Goal: Task Accomplishment & Management: Manage account settings

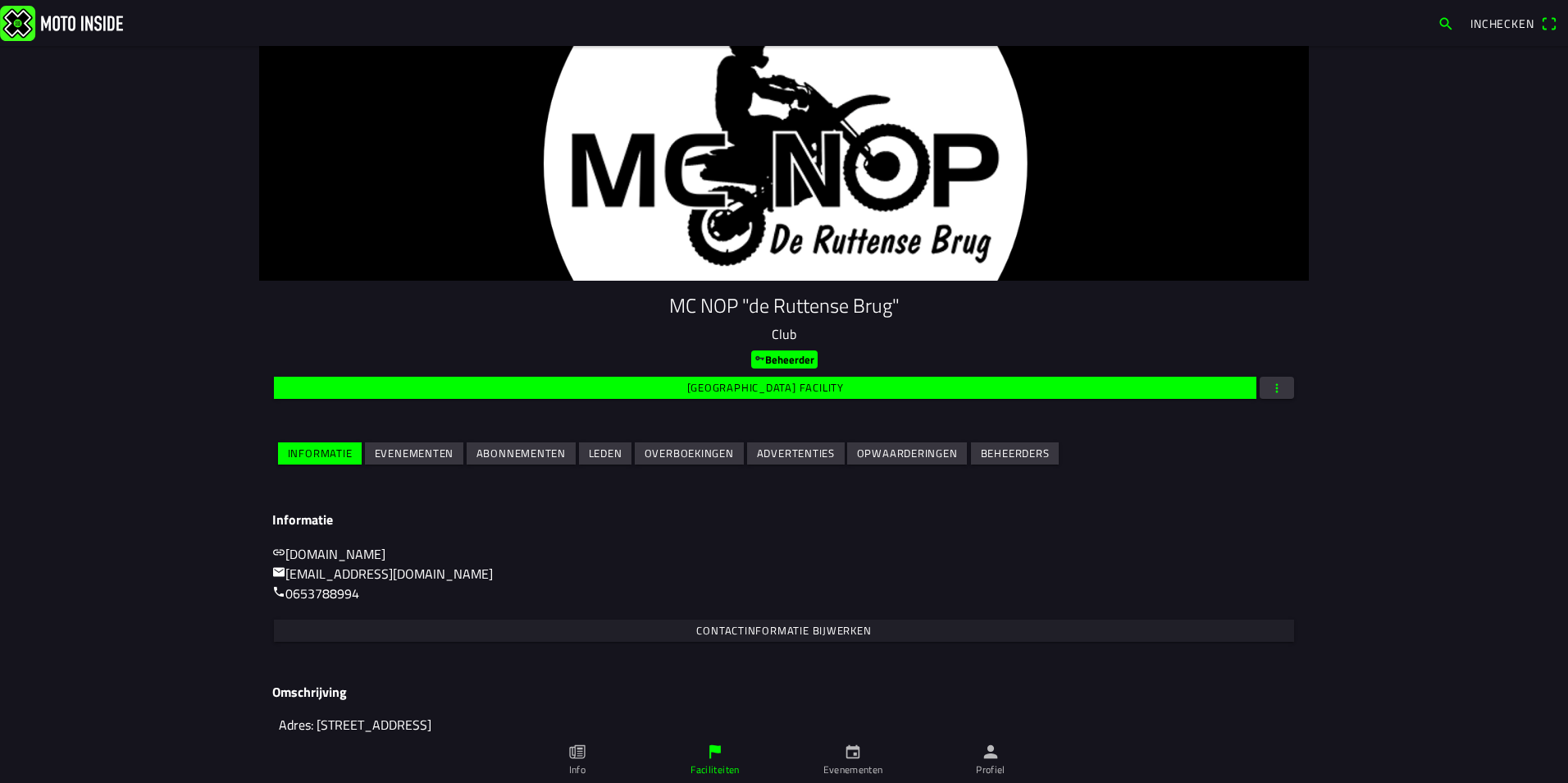
click at [0, 0] on slot "Evenementen" at bounding box center [0, 0] width 0 height 0
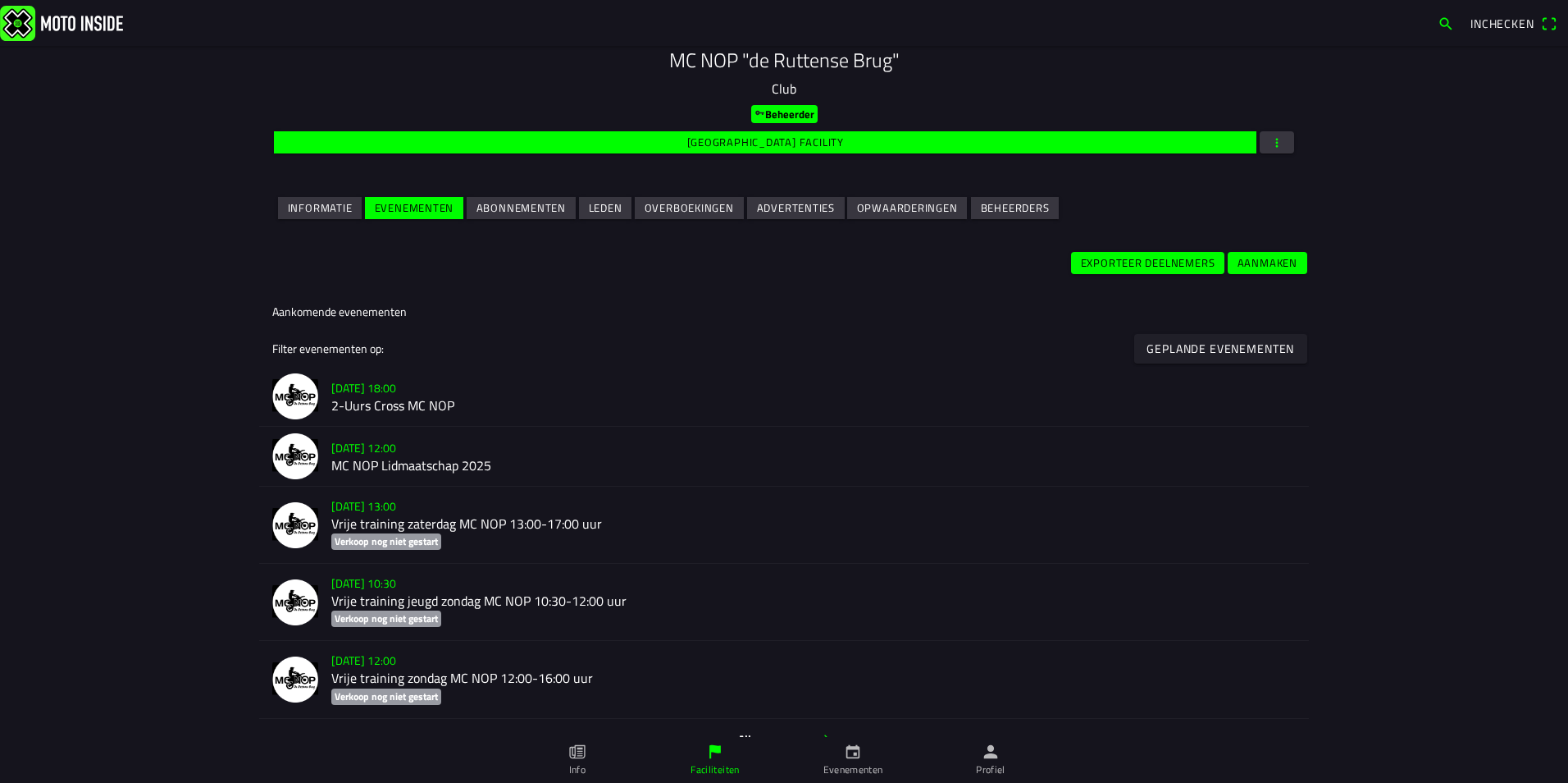
scroll to position [207, 0]
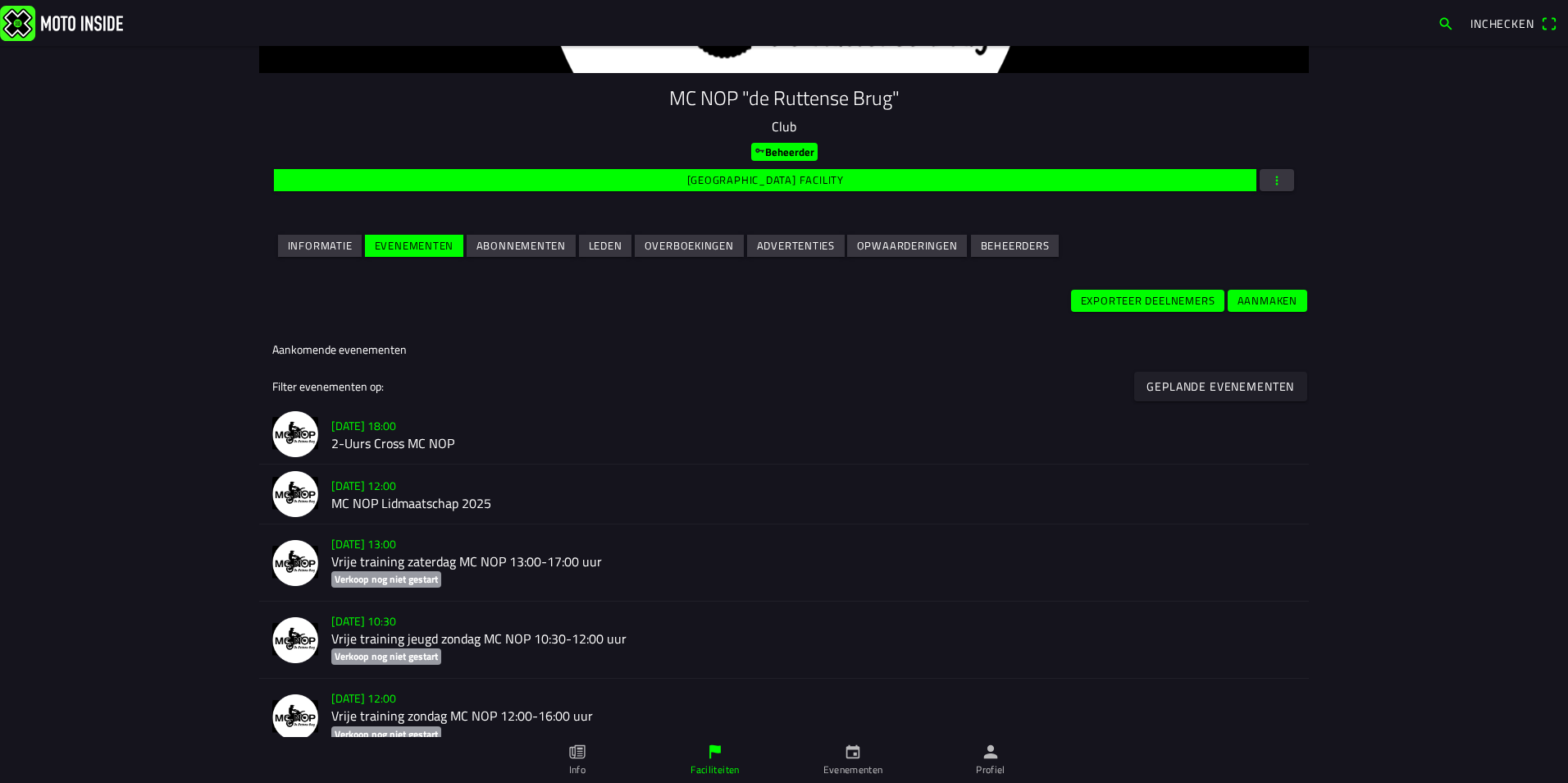
click at [415, 435] on h2 "2-Uurs Cross MC NOP" at bounding box center [814, 443] width 964 height 16
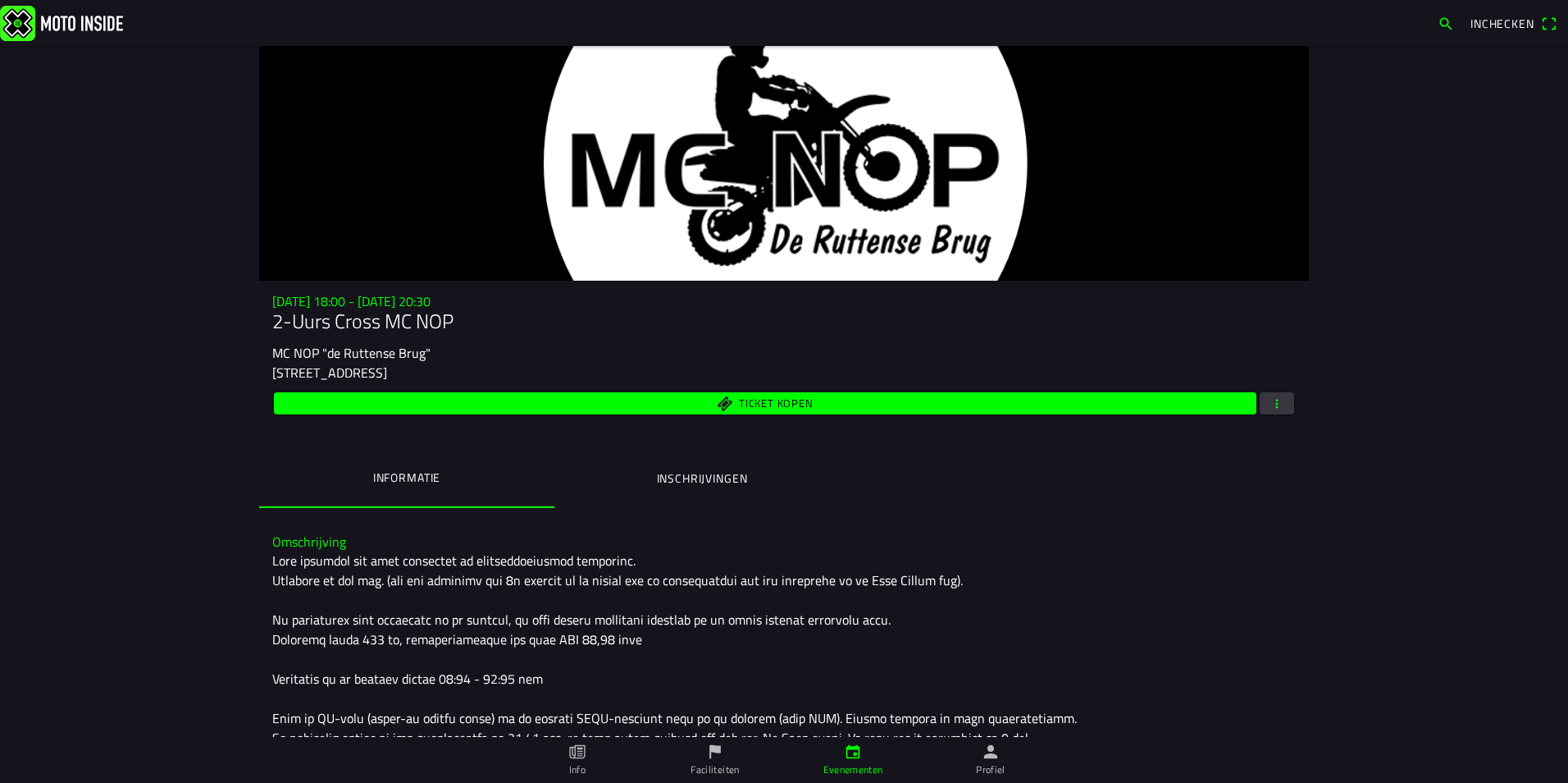
click at [666, 477] on ion-label "Inschrijvingen" at bounding box center [702, 478] width 91 height 18
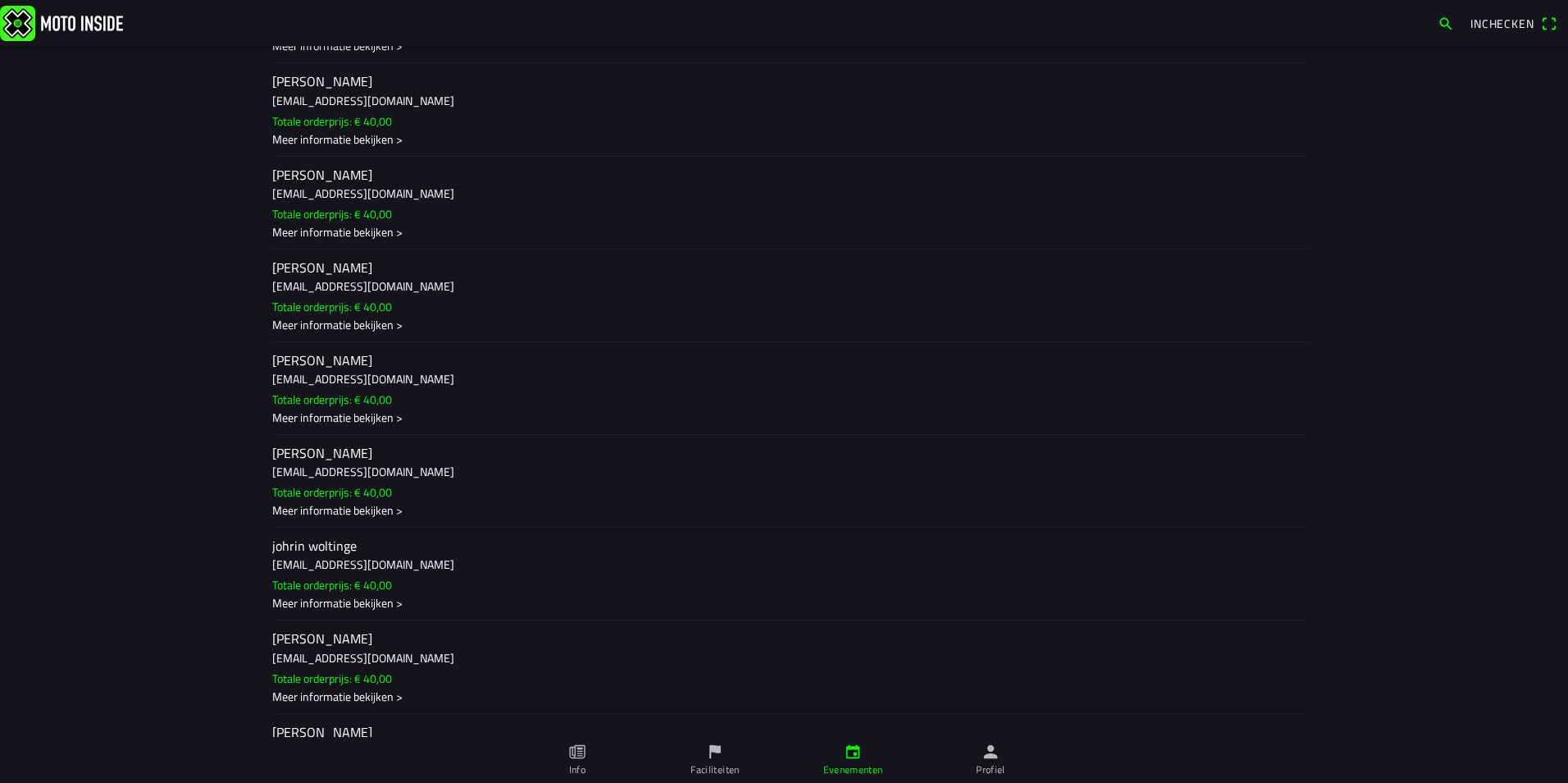
scroll to position [1231, 0]
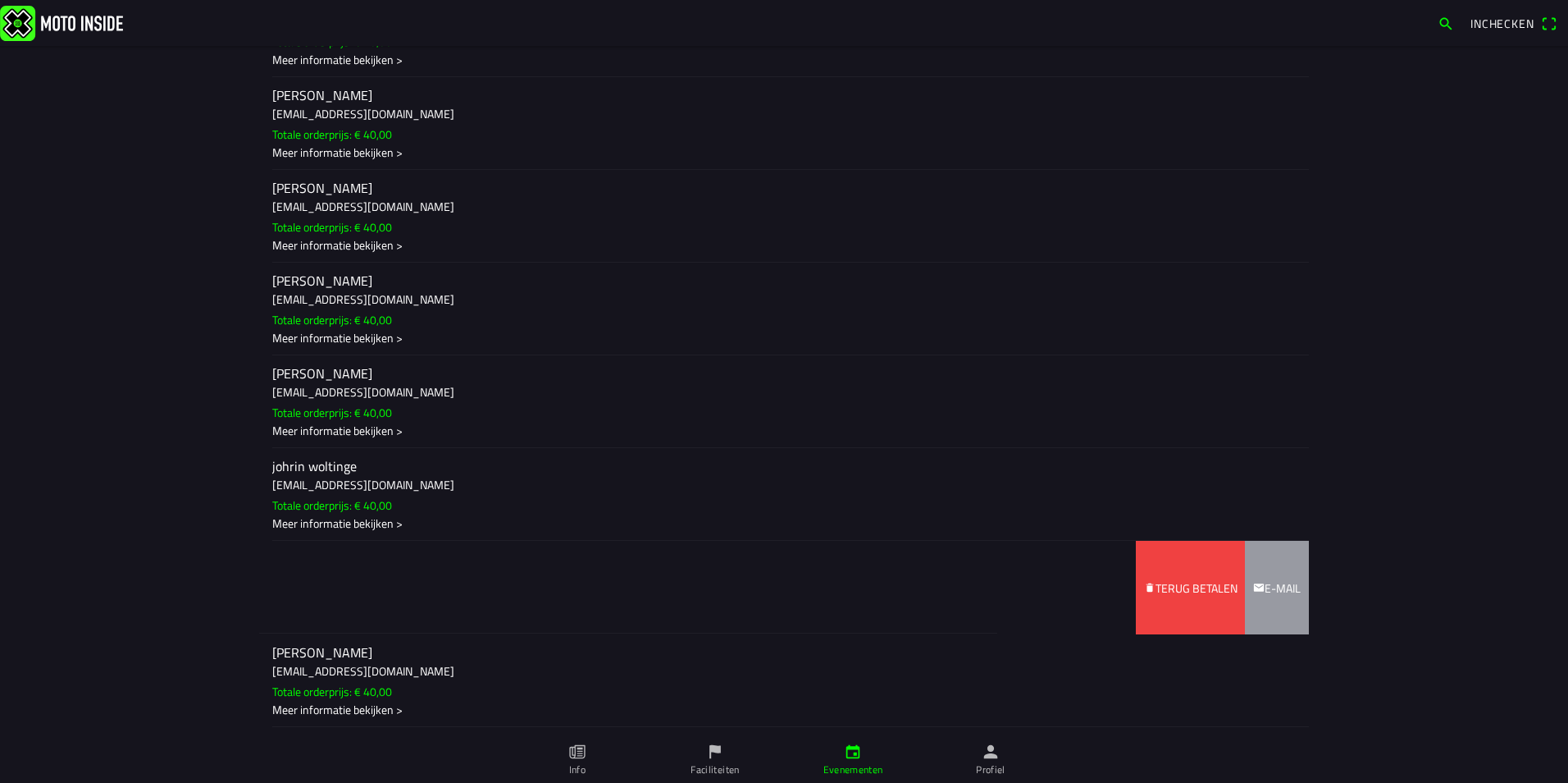
drag, startPoint x: 1241, startPoint y: 579, endPoint x: 807, endPoint y: 584, distance: 434.0
click at [807, 584] on ion-item-sliding "[PERSON_NAME] [EMAIL_ADDRESS][DOMAIN_NAME] Totale orderprijs: € 40,00 Meer info…" at bounding box center [784, 588] width 1049 height 92
click at [0, 0] on slot "Terug betalen" at bounding box center [0, 0] width 0 height 0
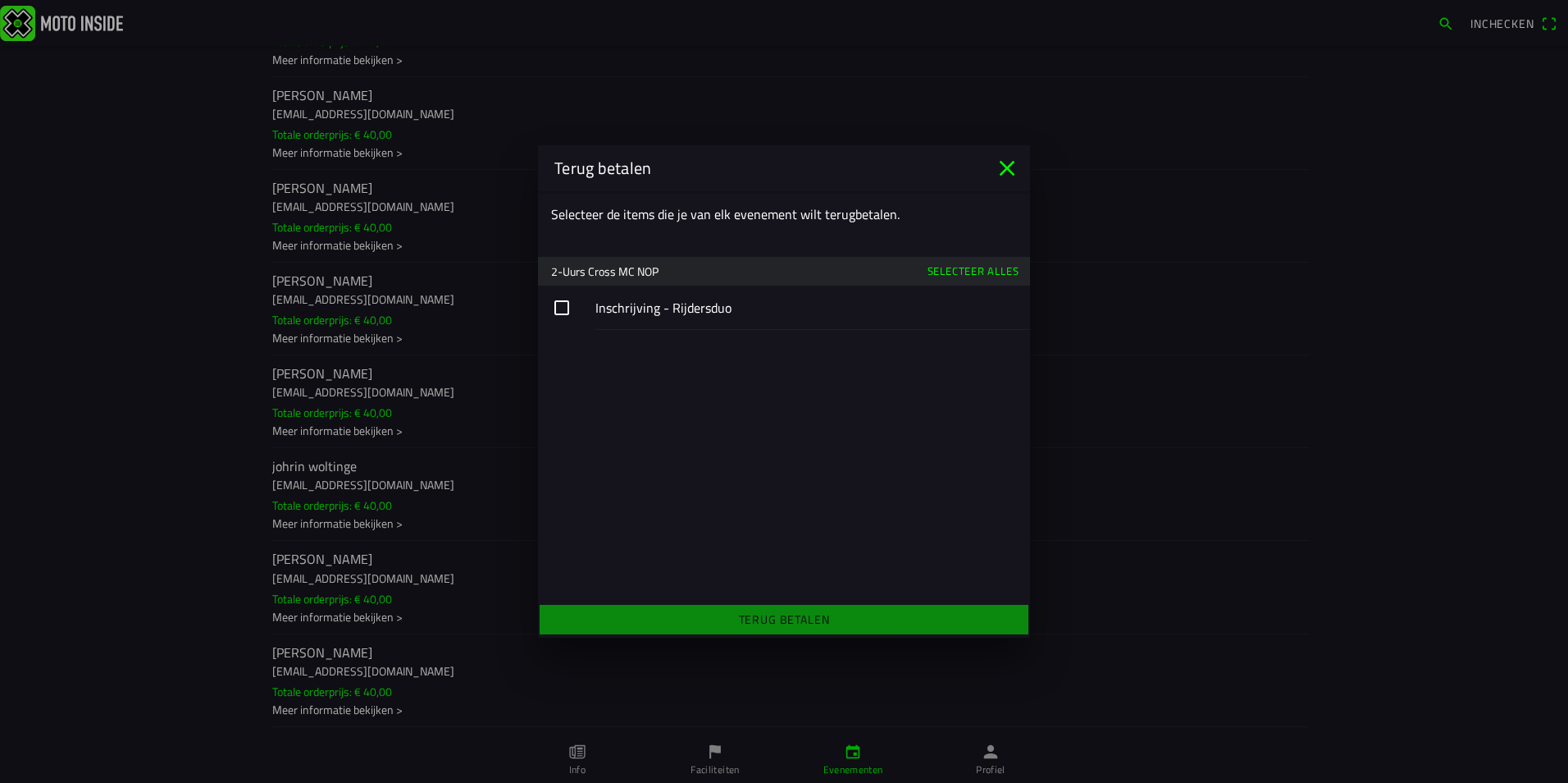
click at [565, 312] on button "button" at bounding box center [784, 307] width 492 height 44
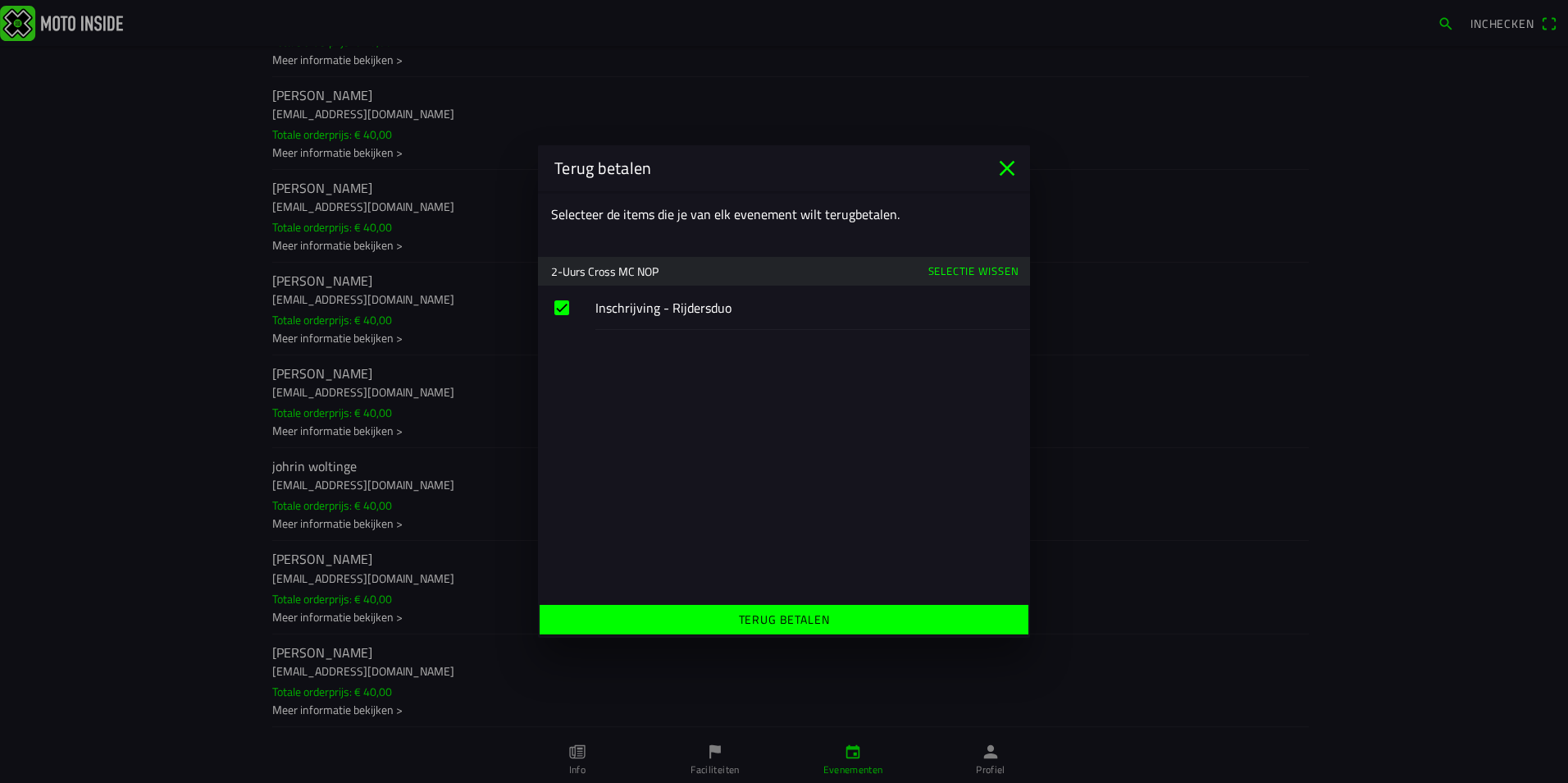
click at [0, 0] on slot "Terug betalen" at bounding box center [0, 0] width 0 height 0
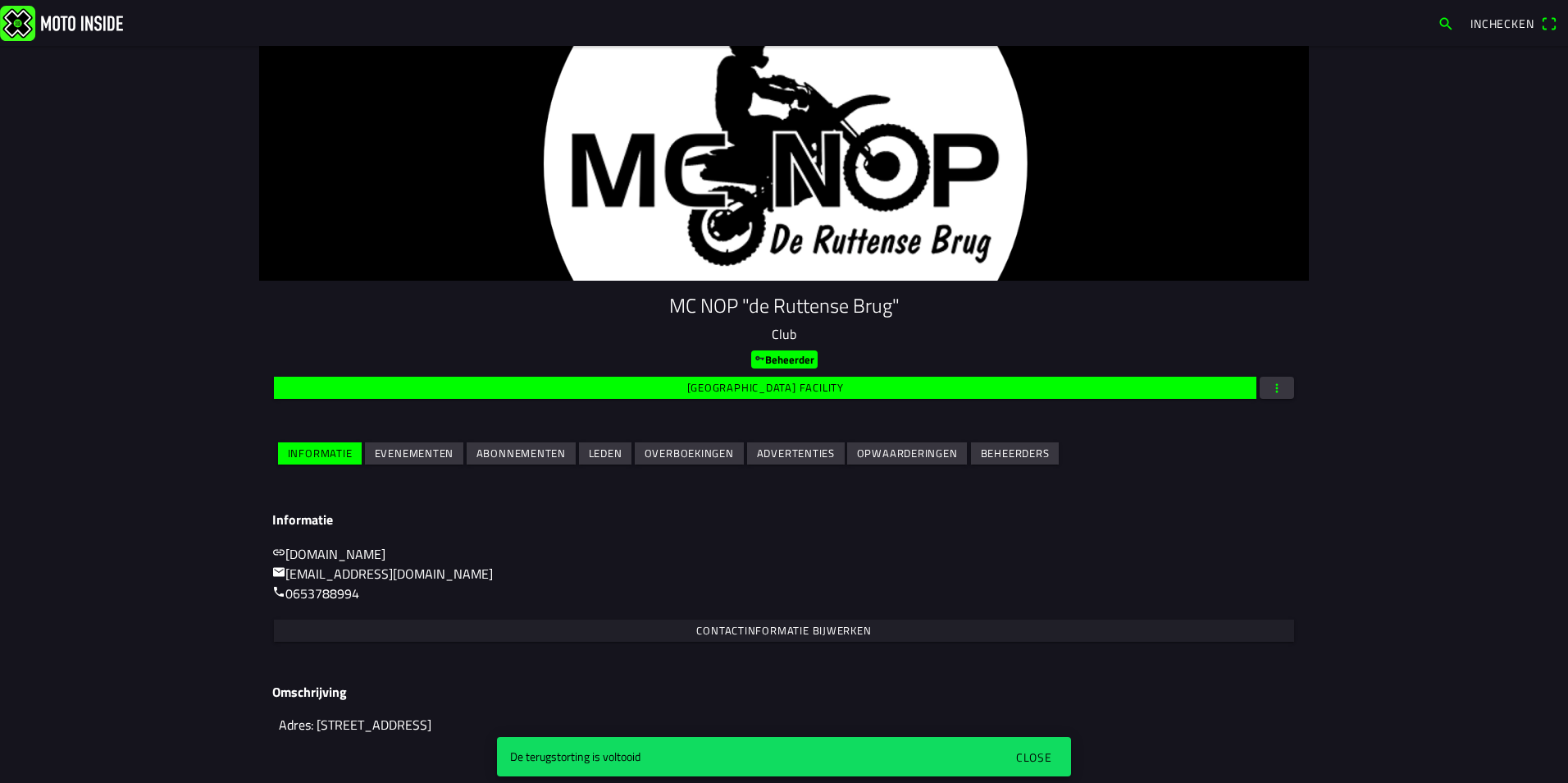
click at [0, 0] on slot "Evenementen" at bounding box center [0, 0] width 0 height 0
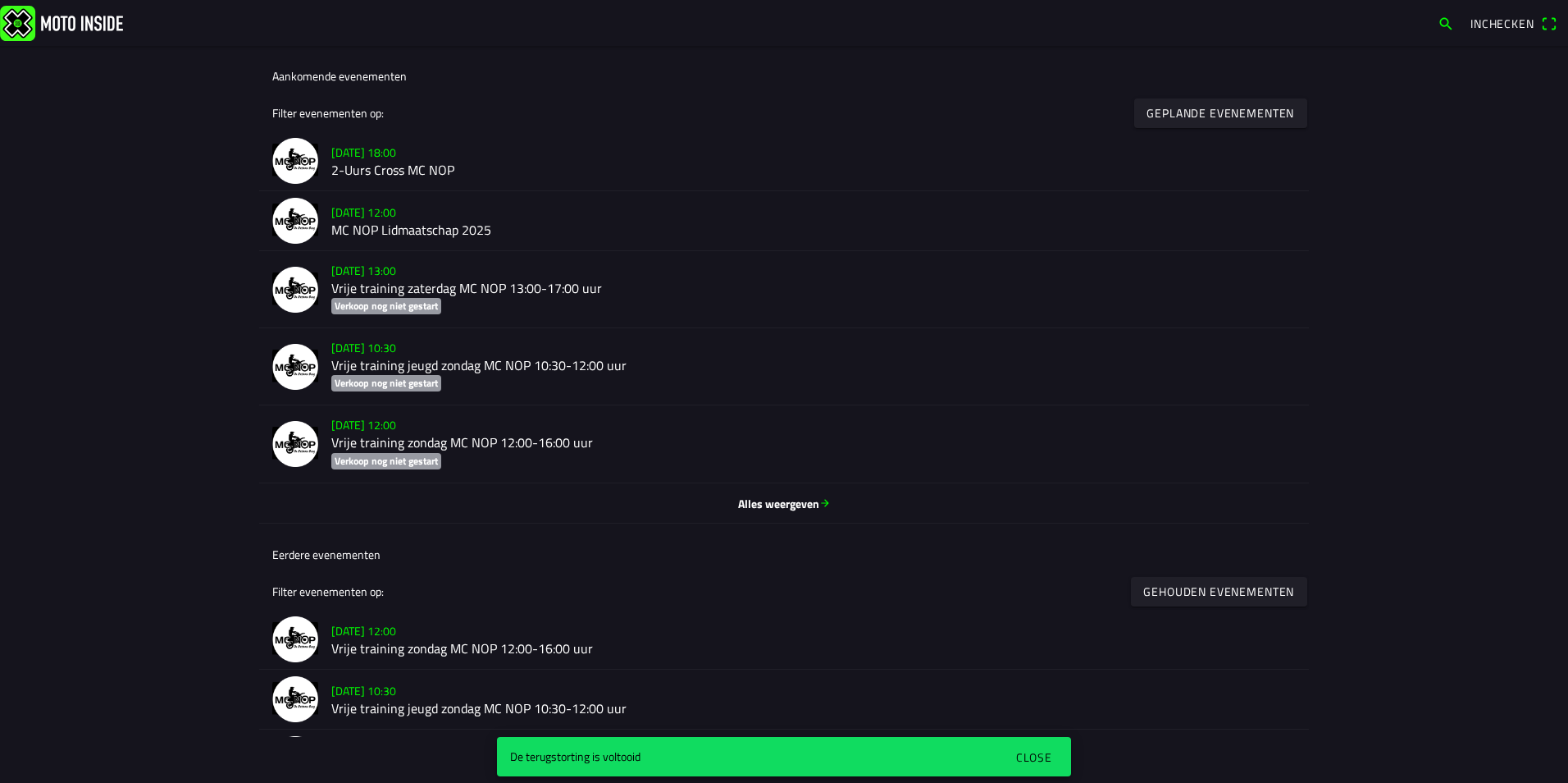
scroll to position [492, 0]
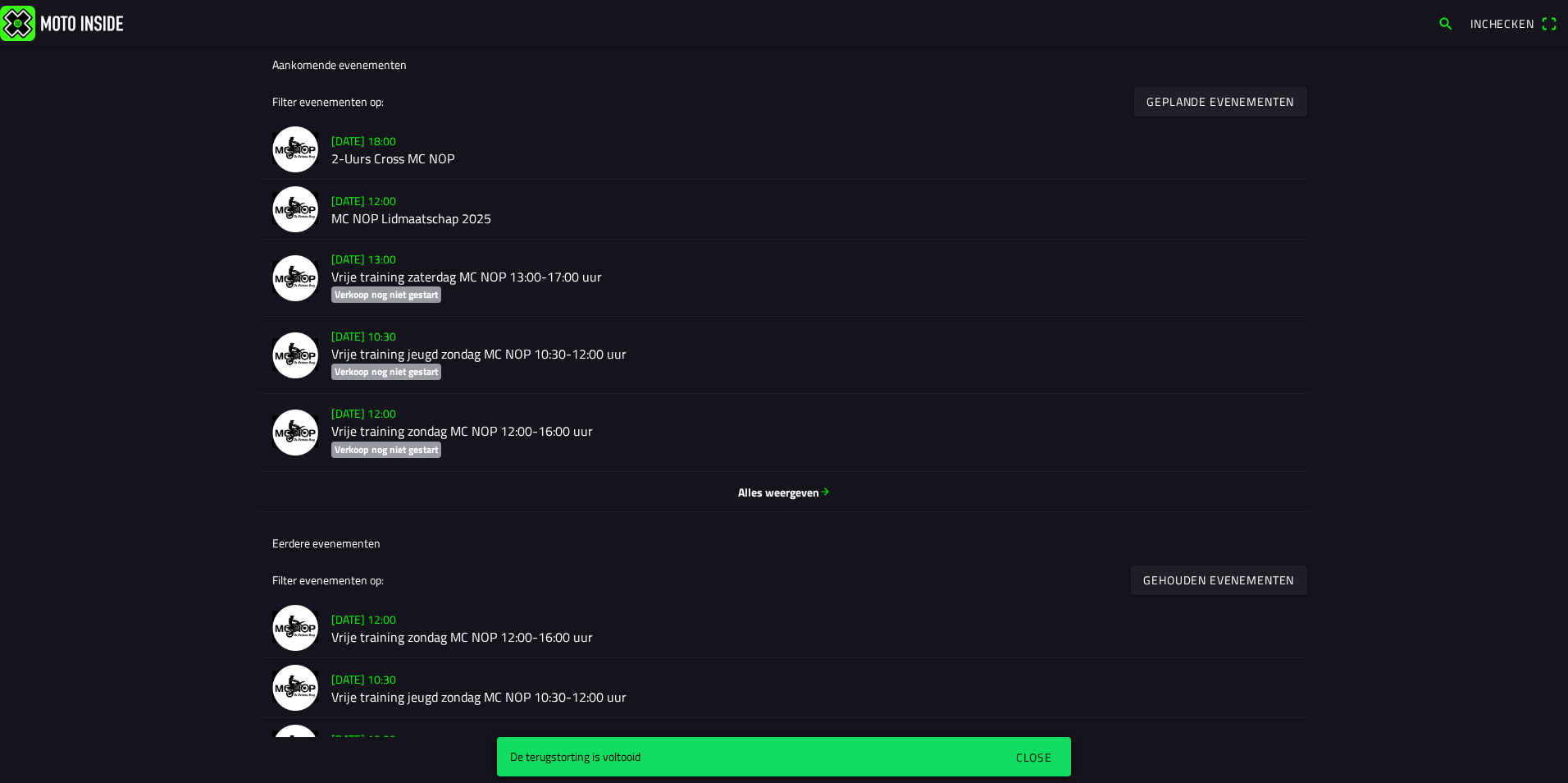
click at [750, 490] on span "Alles weergeven" at bounding box center [784, 491] width 1024 height 17
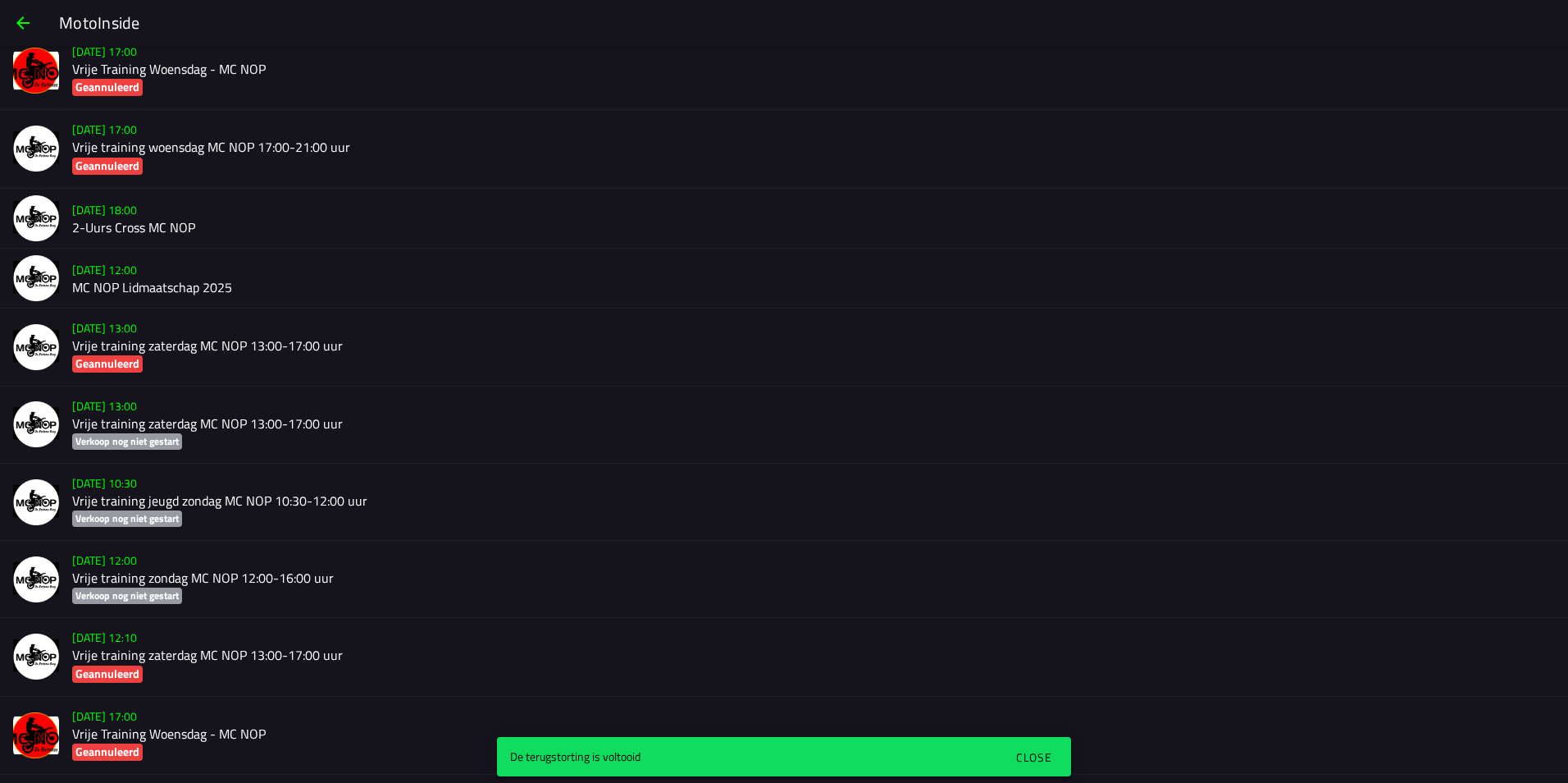
scroll to position [246, 0]
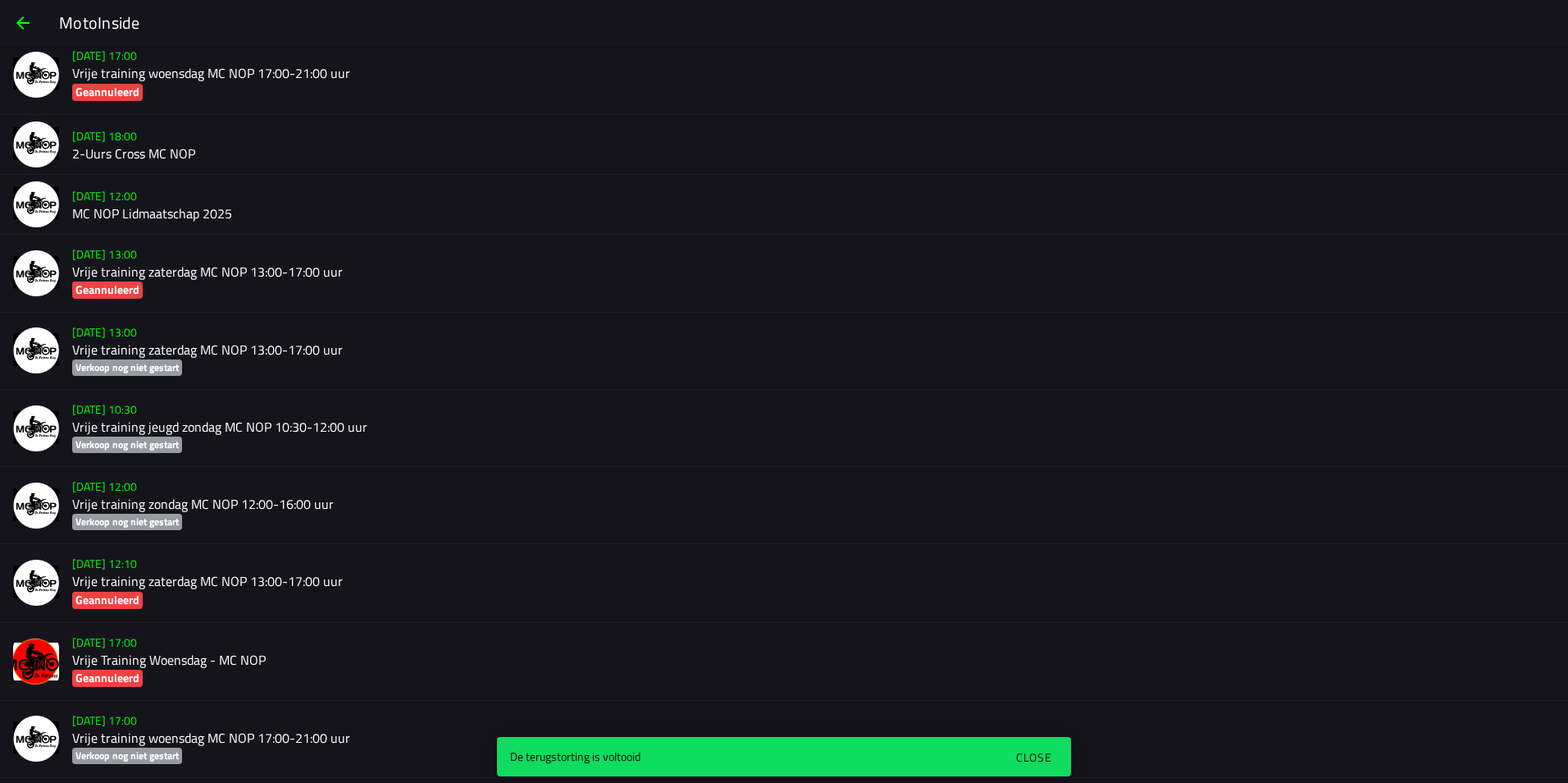
click at [1035, 756] on div "Close" at bounding box center [1034, 757] width 36 height 17
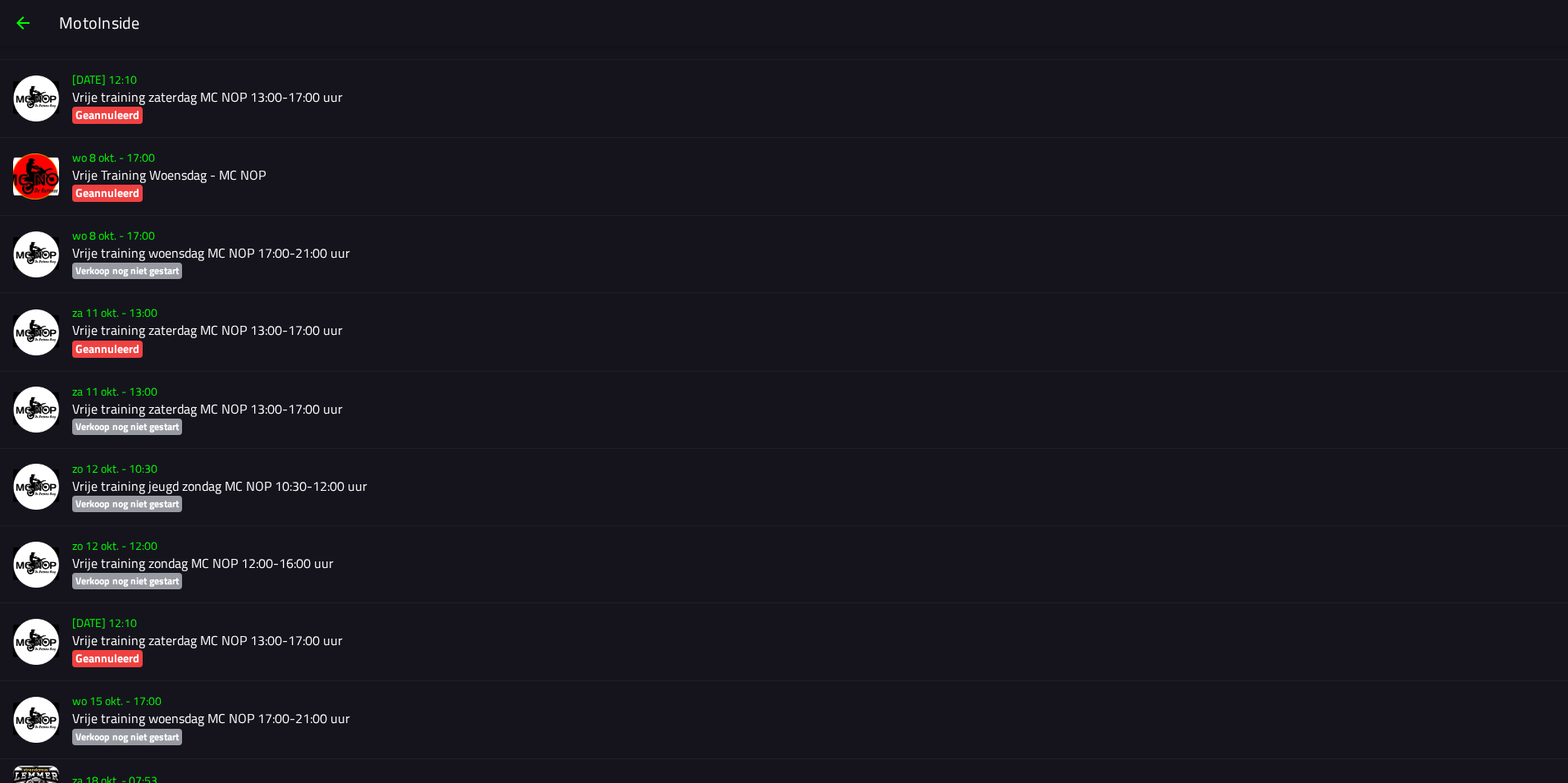
scroll to position [3646, 0]
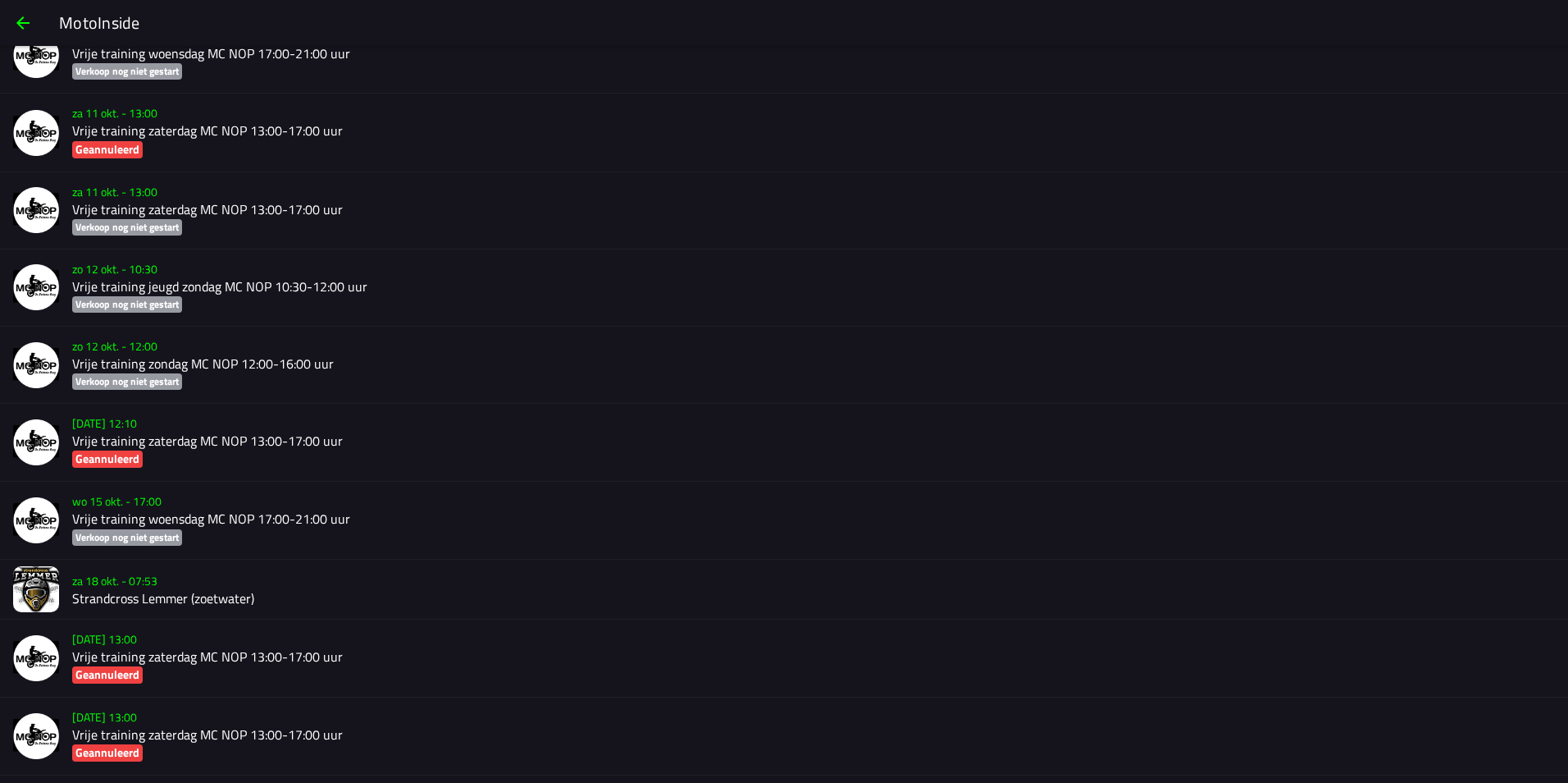
click at [143, 591] on h2 "Strandcross Lemmer (zoetwater)" at bounding box center [814, 598] width 1482 height 16
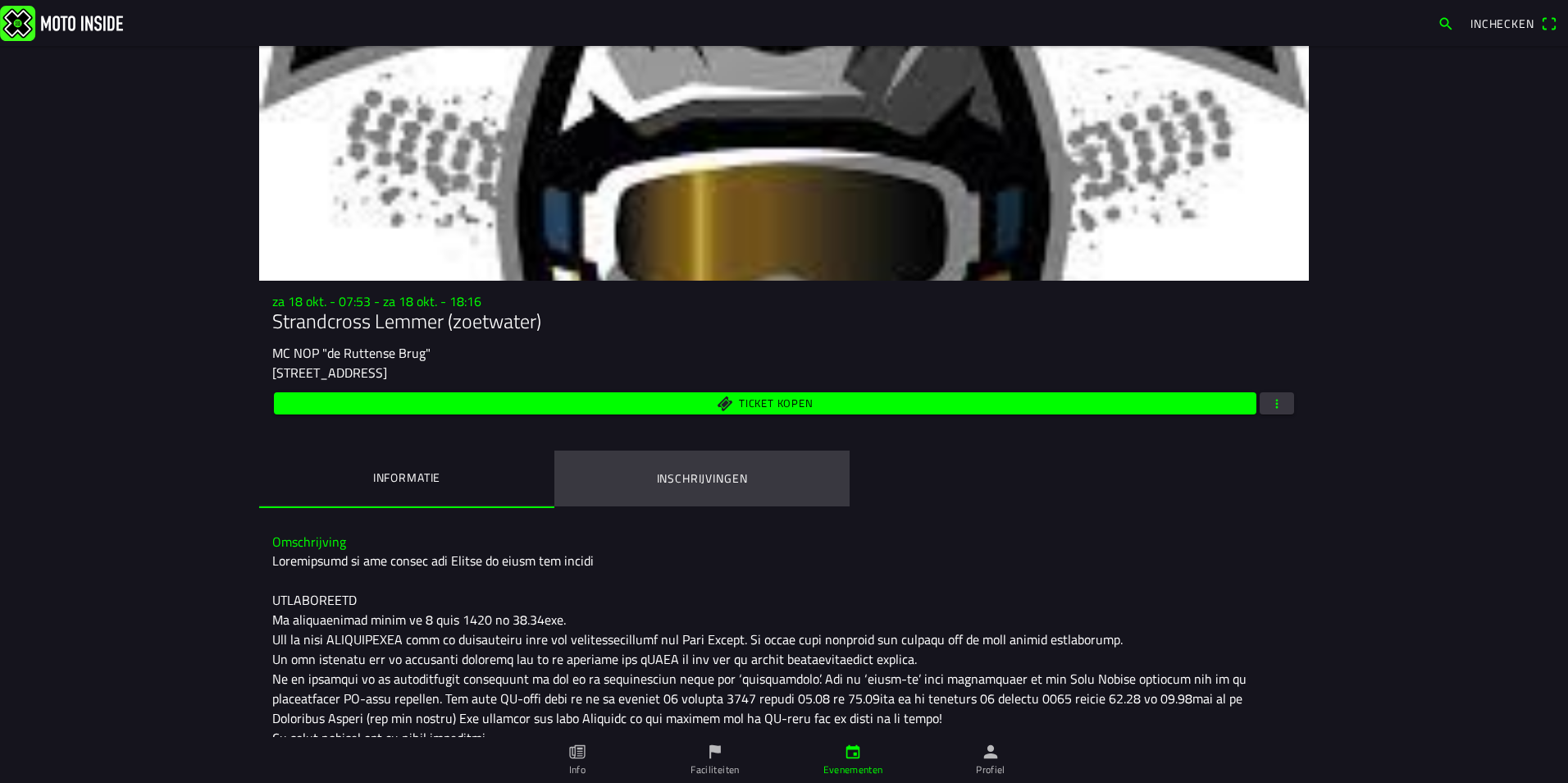
click at [729, 483] on ion-label "Inschrijvingen" at bounding box center [702, 478] width 91 height 18
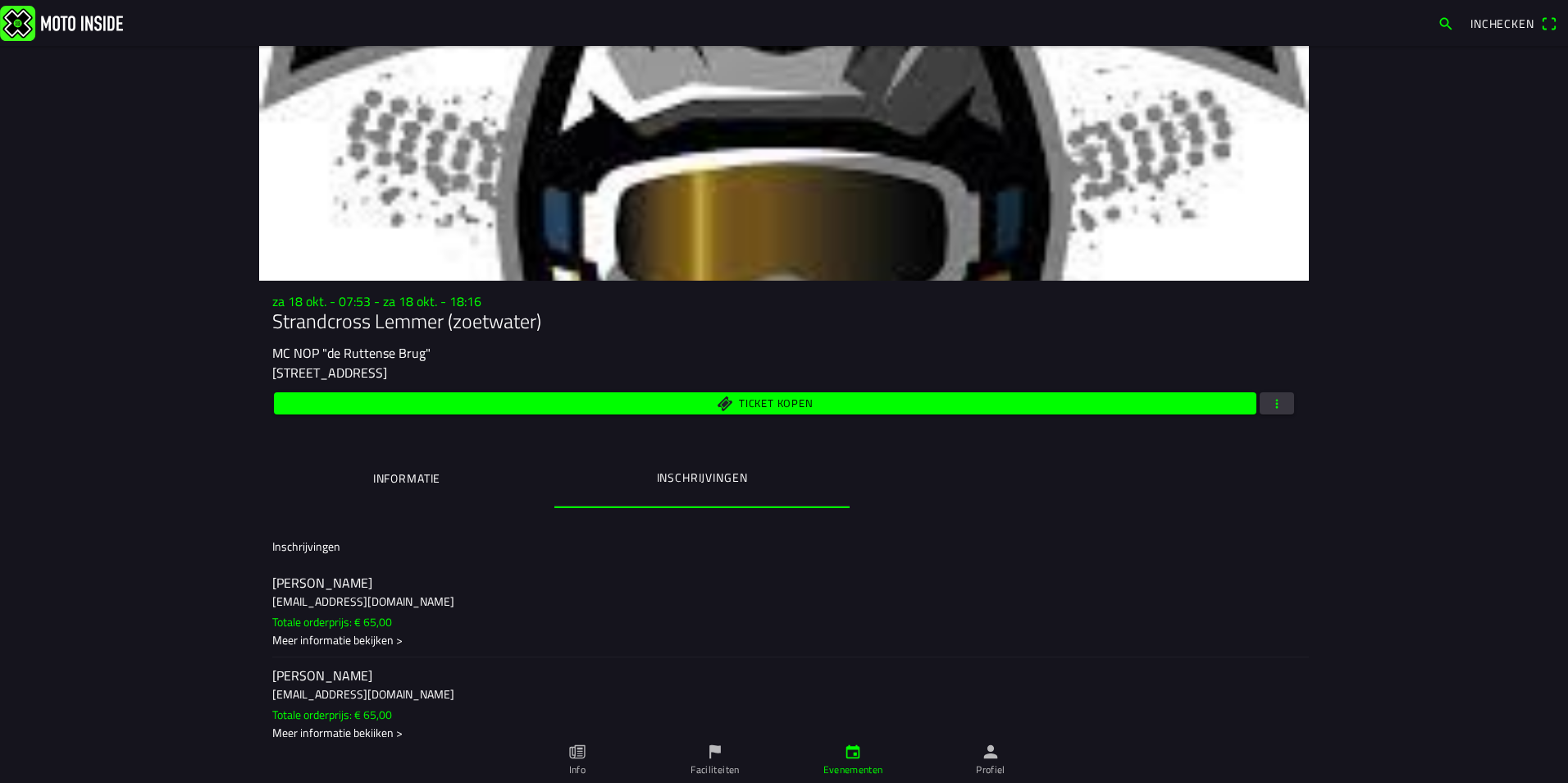
click at [1282, 404] on button "button" at bounding box center [1276, 403] width 35 height 23
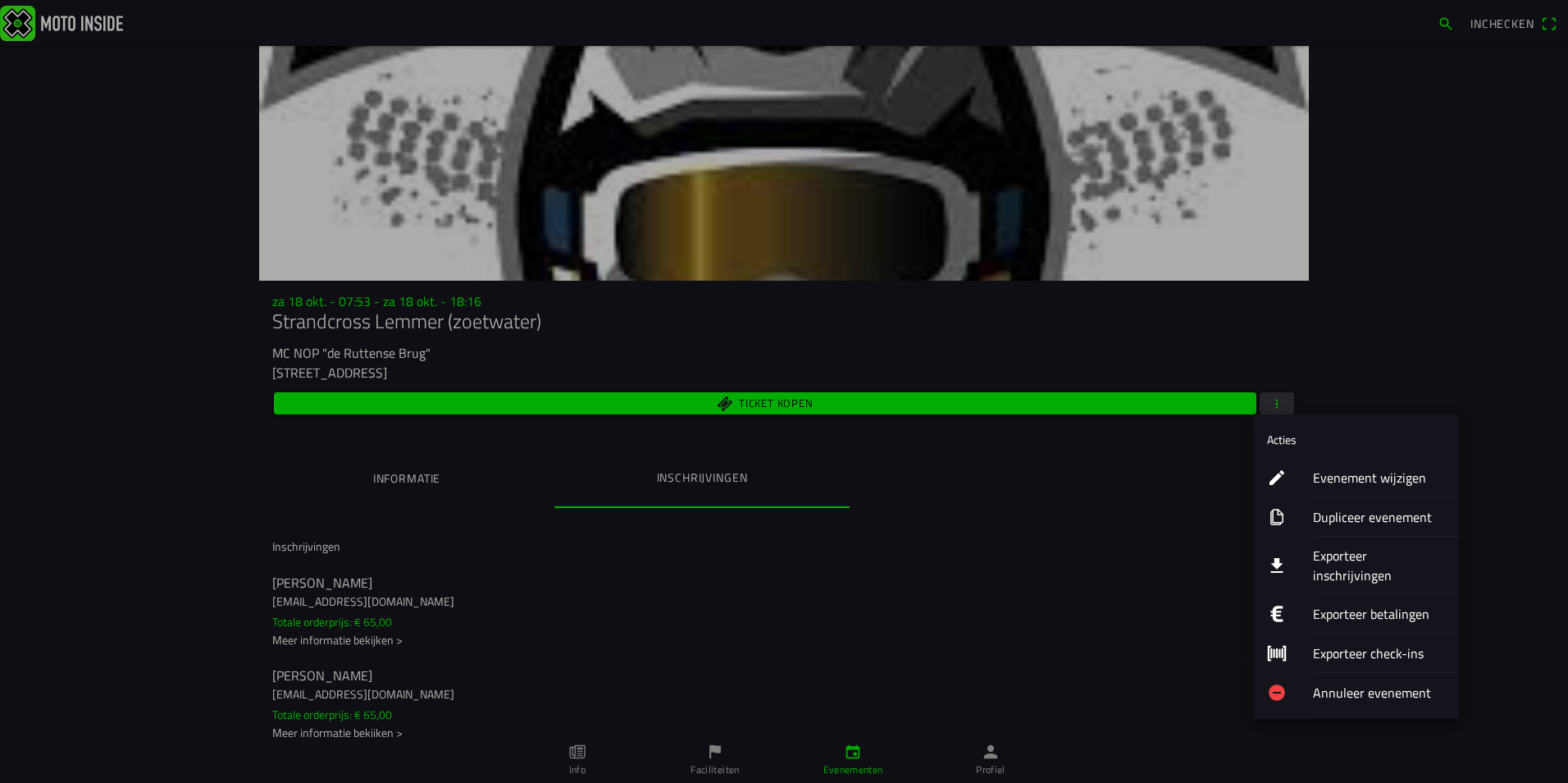
click at [1337, 556] on ion-label "Exporteer inschrijvingen" at bounding box center [1379, 565] width 133 height 40
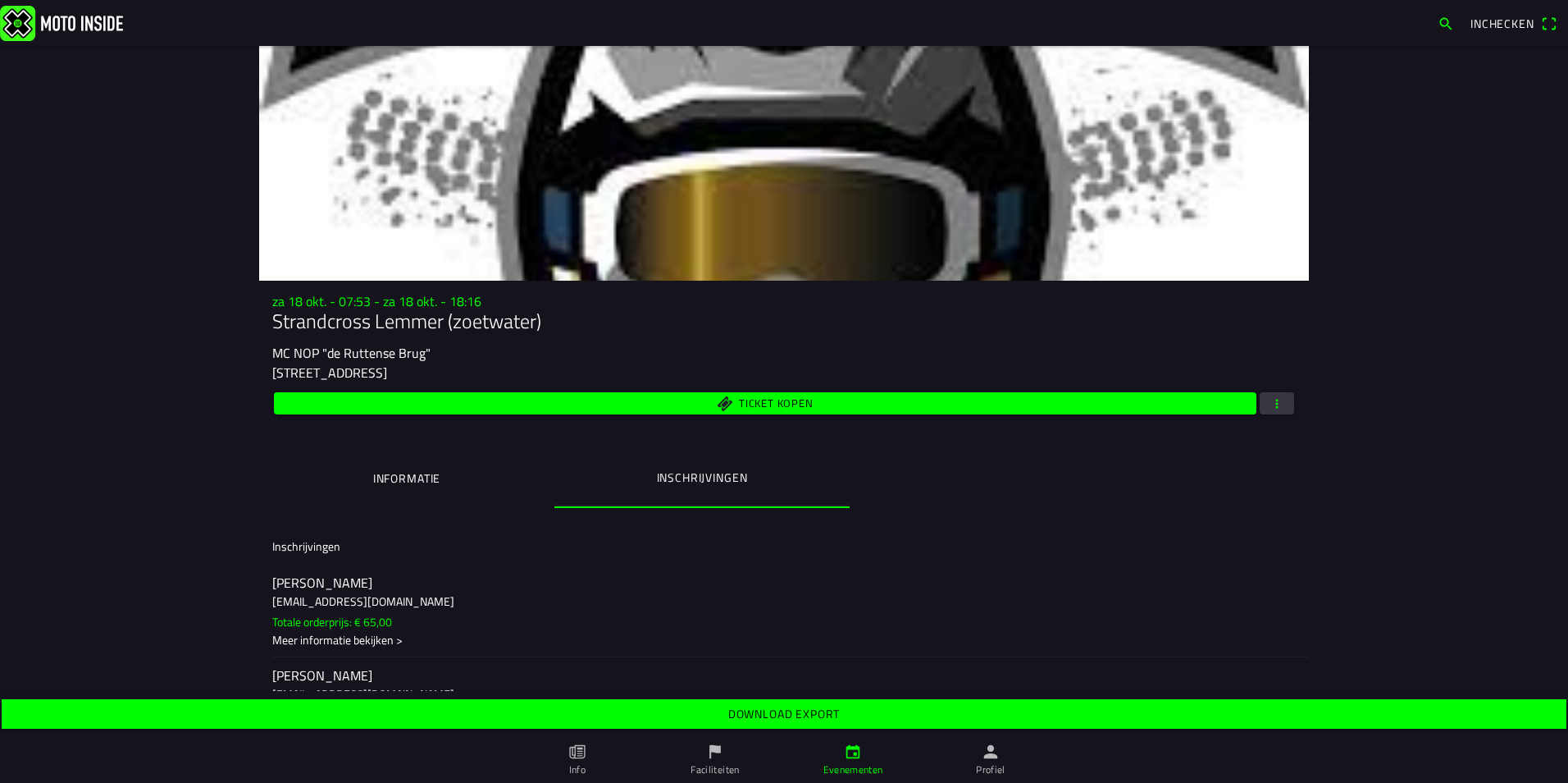
click at [854, 712] on span "Download export" at bounding box center [784, 713] width 1539 height 29
click at [1269, 400] on span "button" at bounding box center [1277, 403] width 15 height 23
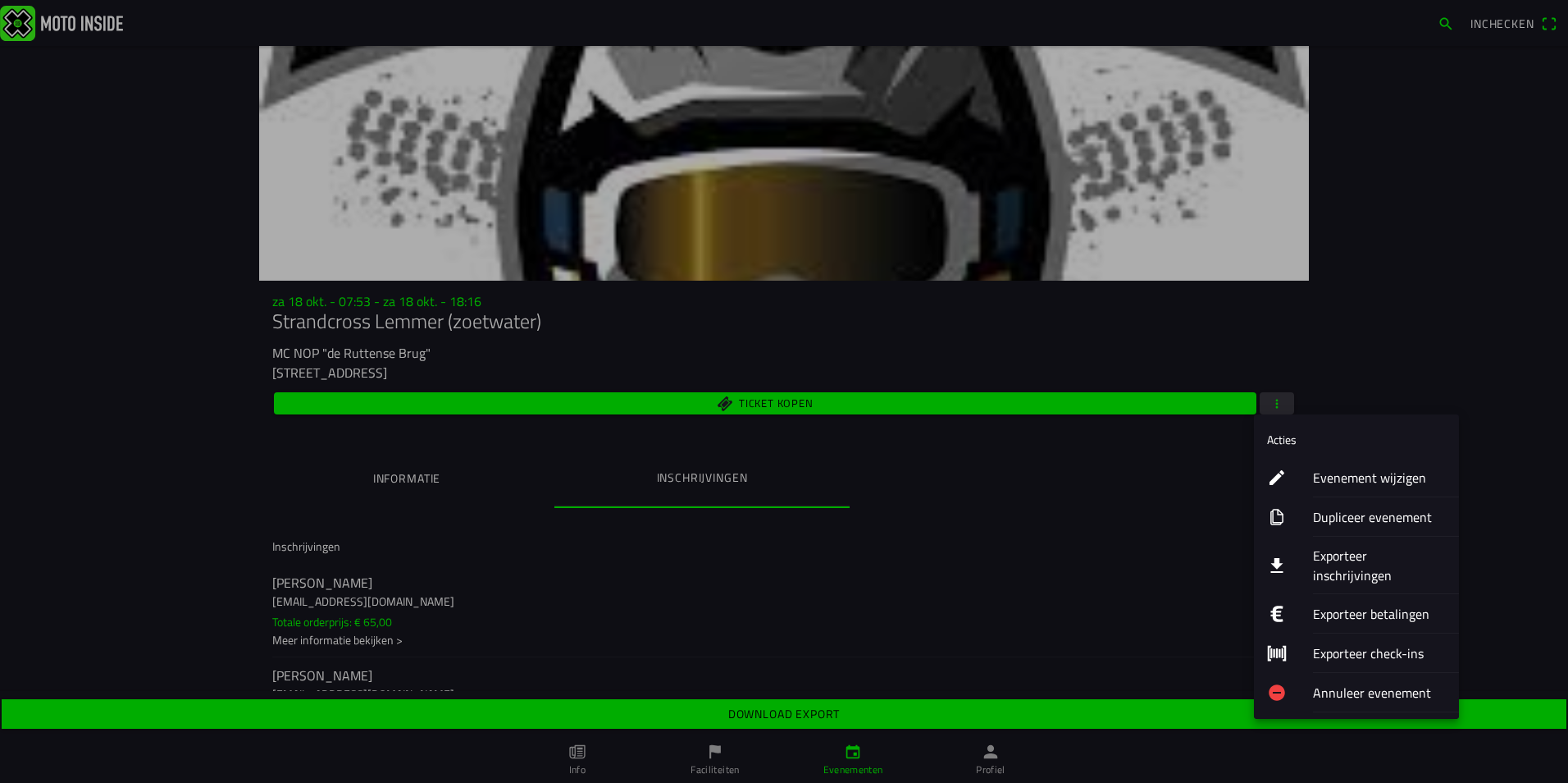
click at [1327, 477] on ion-label "Evenement wijzigen" at bounding box center [1379, 477] width 133 height 20
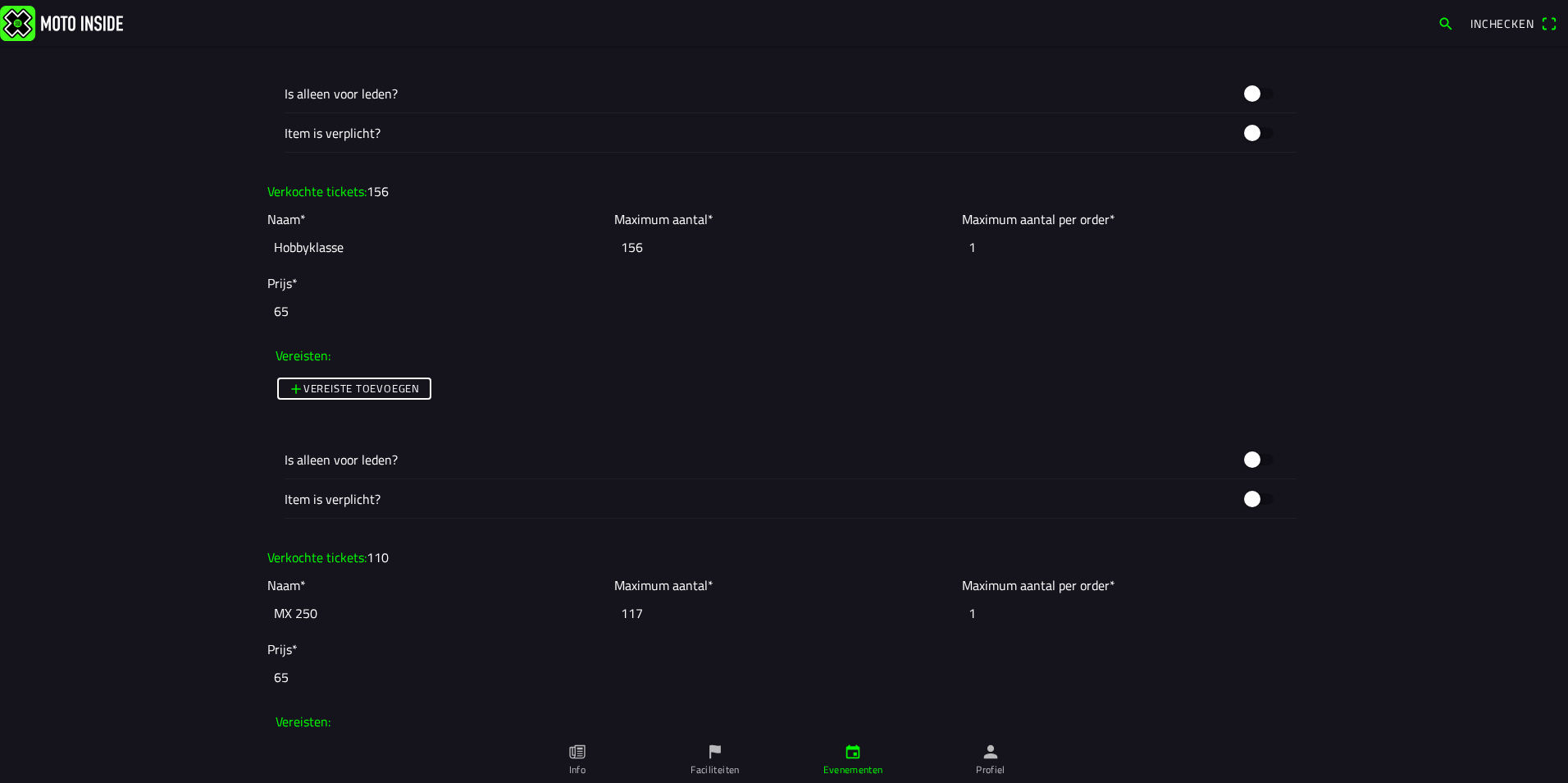
scroll to position [2133, 0]
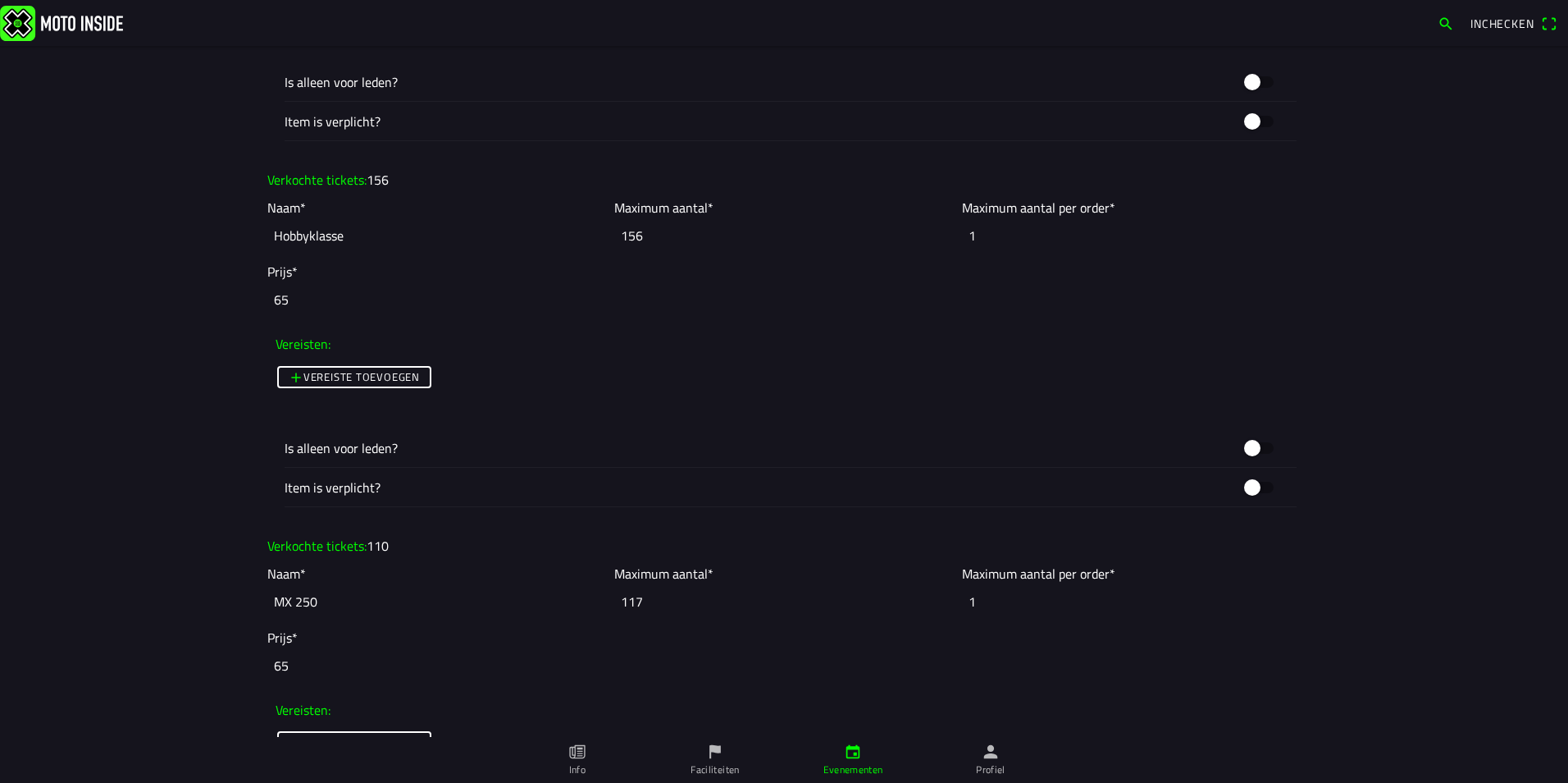
click at [643, 237] on input "156" at bounding box center [784, 236] width 339 height 36
click at [653, 237] on input "156" at bounding box center [784, 236] width 339 height 36
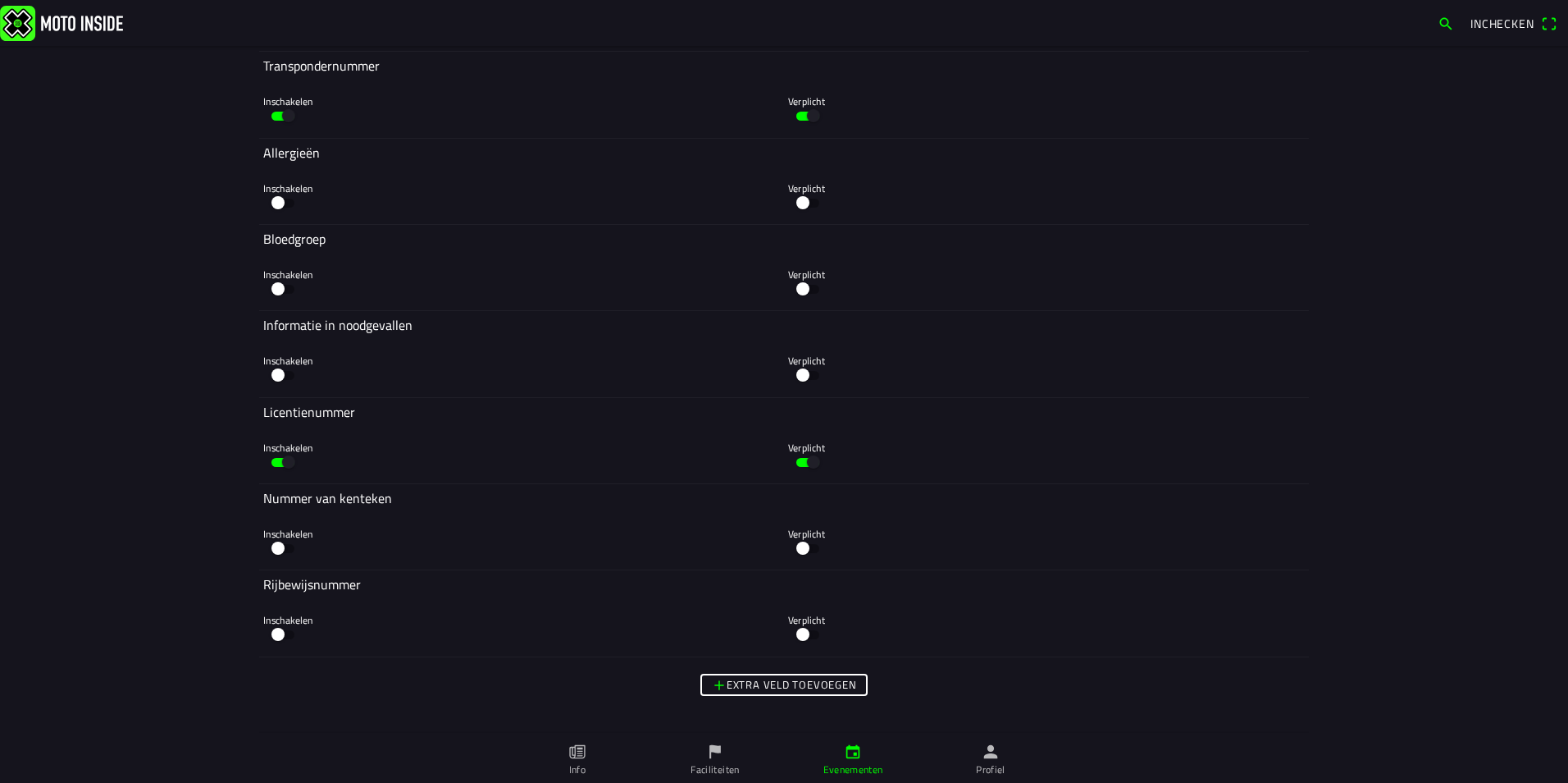
scroll to position [6818, 0]
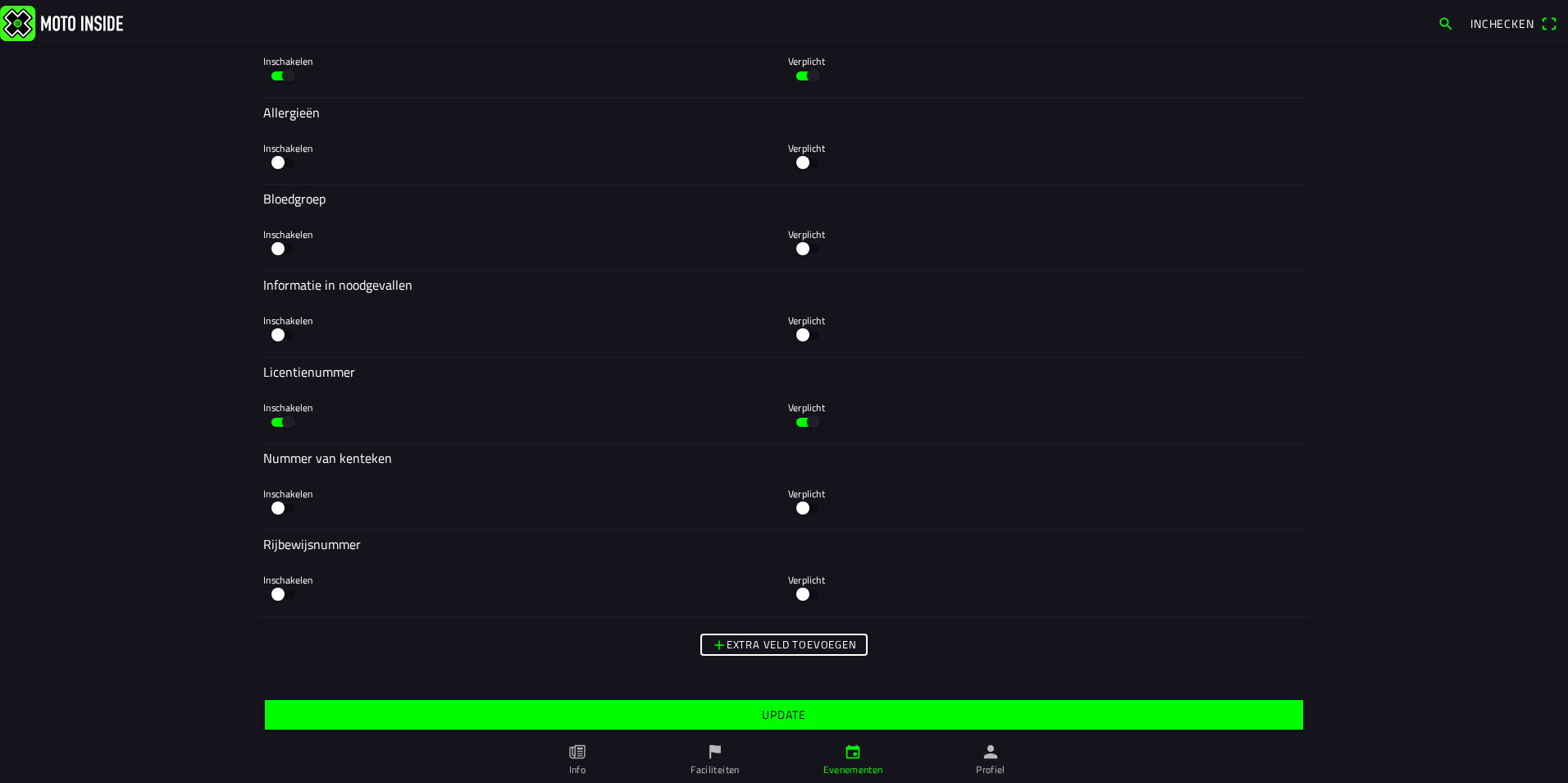
type input "158"
click at [0, 0] on slot "Update" at bounding box center [0, 0] width 0 height 0
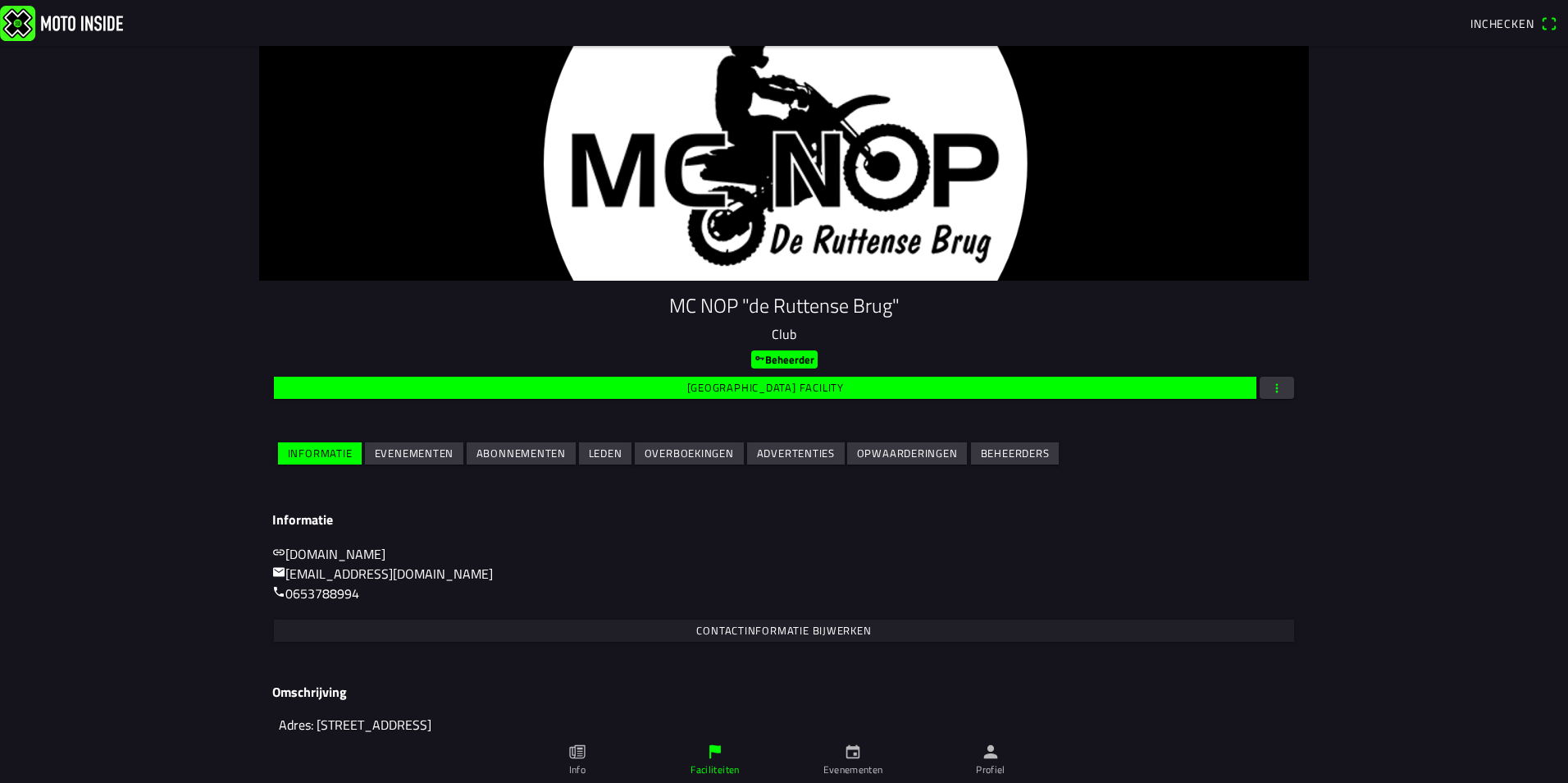
click at [0, 0] on slot "Evenementen" at bounding box center [0, 0] width 0 height 0
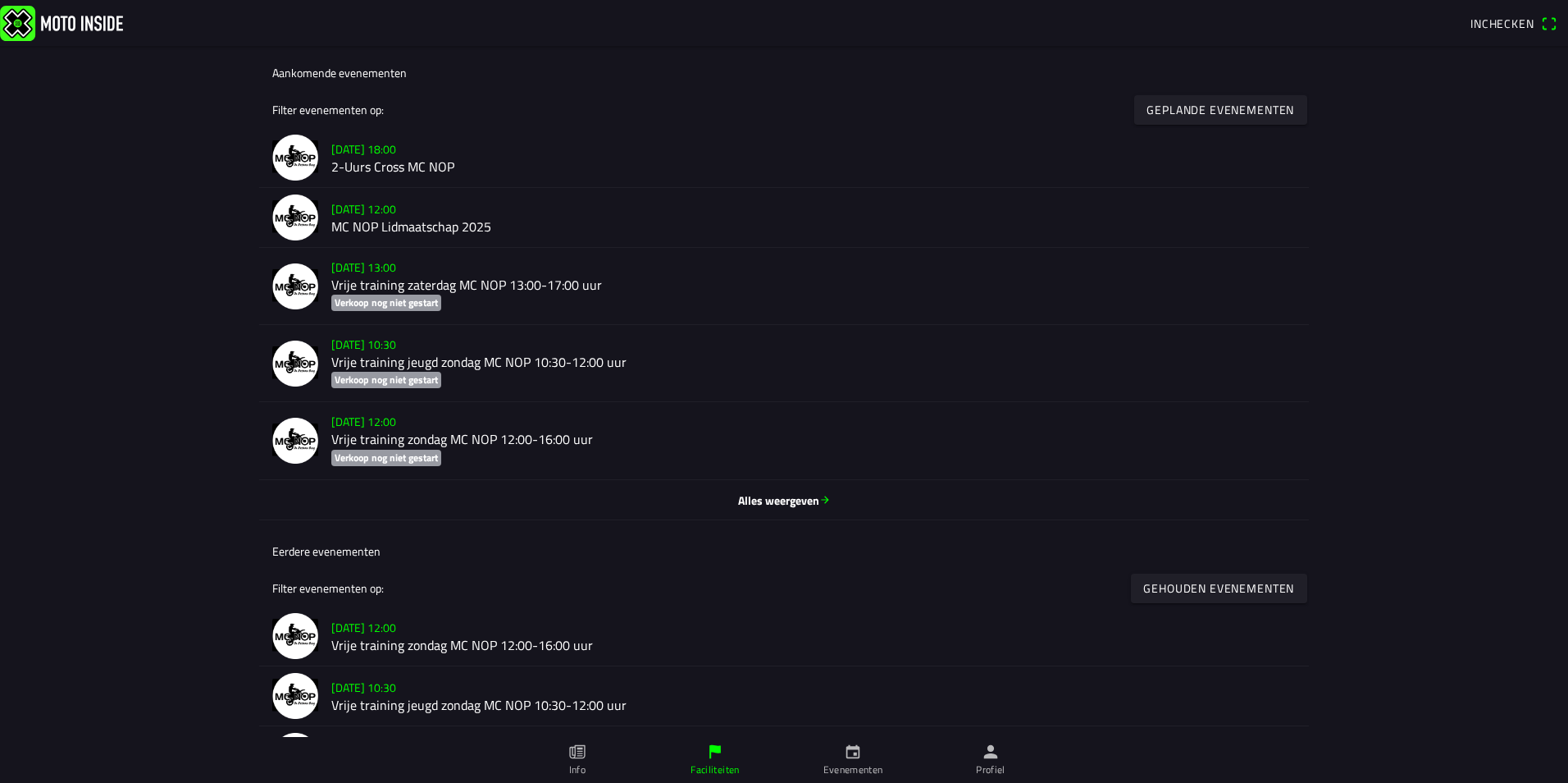
scroll to position [492, 0]
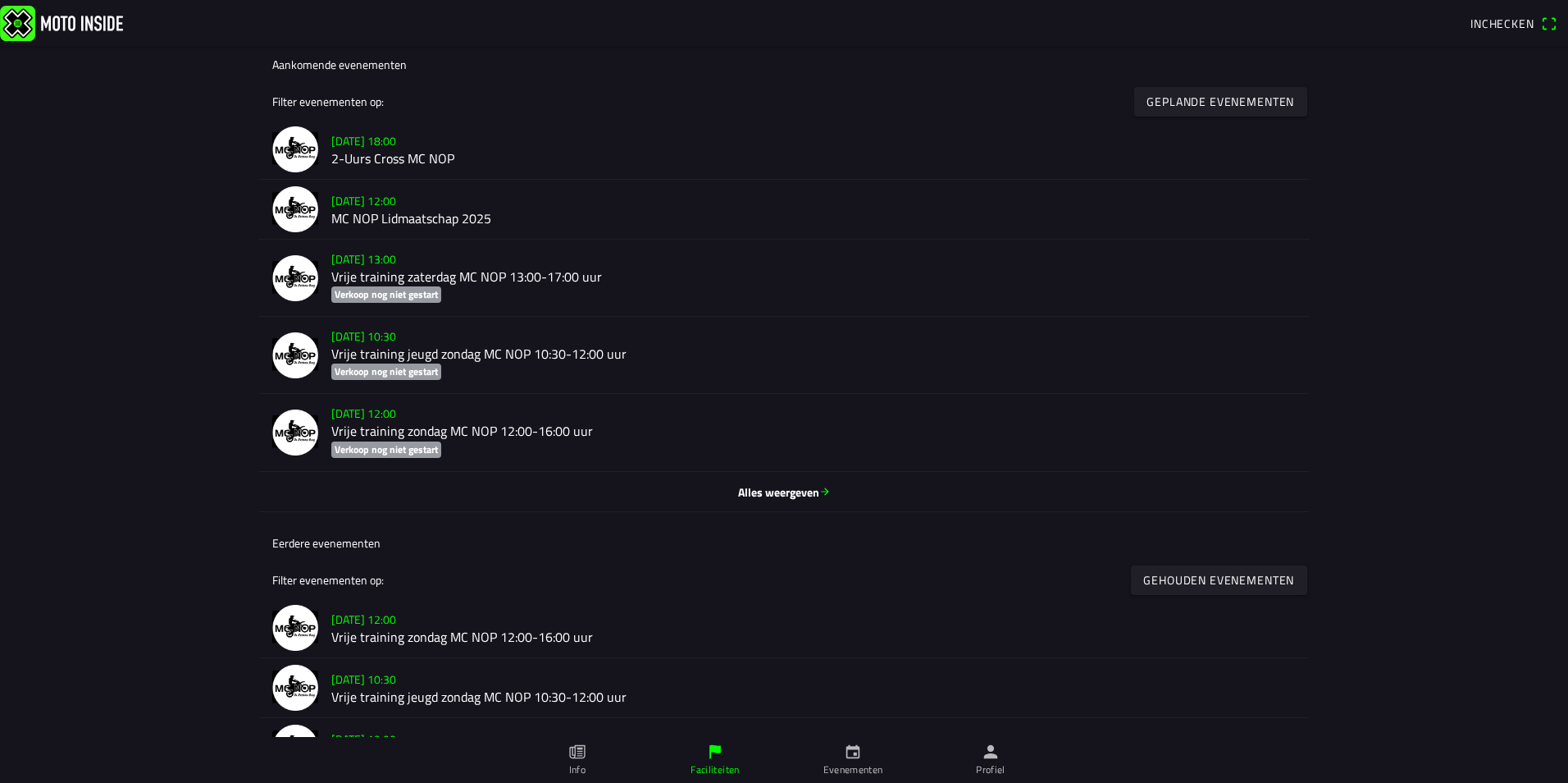
click at [737, 490] on span "Alles weergeven" at bounding box center [784, 491] width 1024 height 17
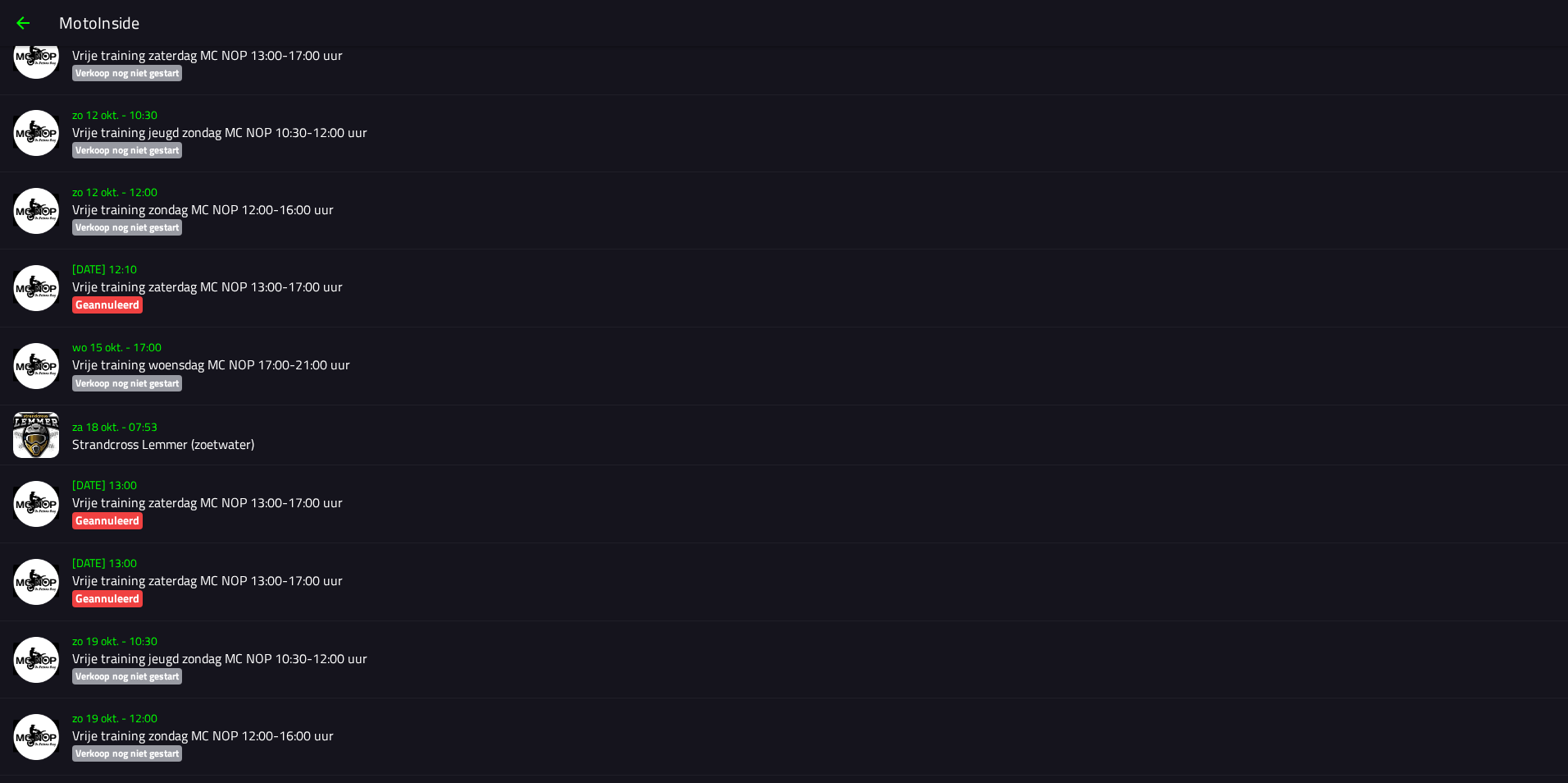
scroll to position [3848, 0]
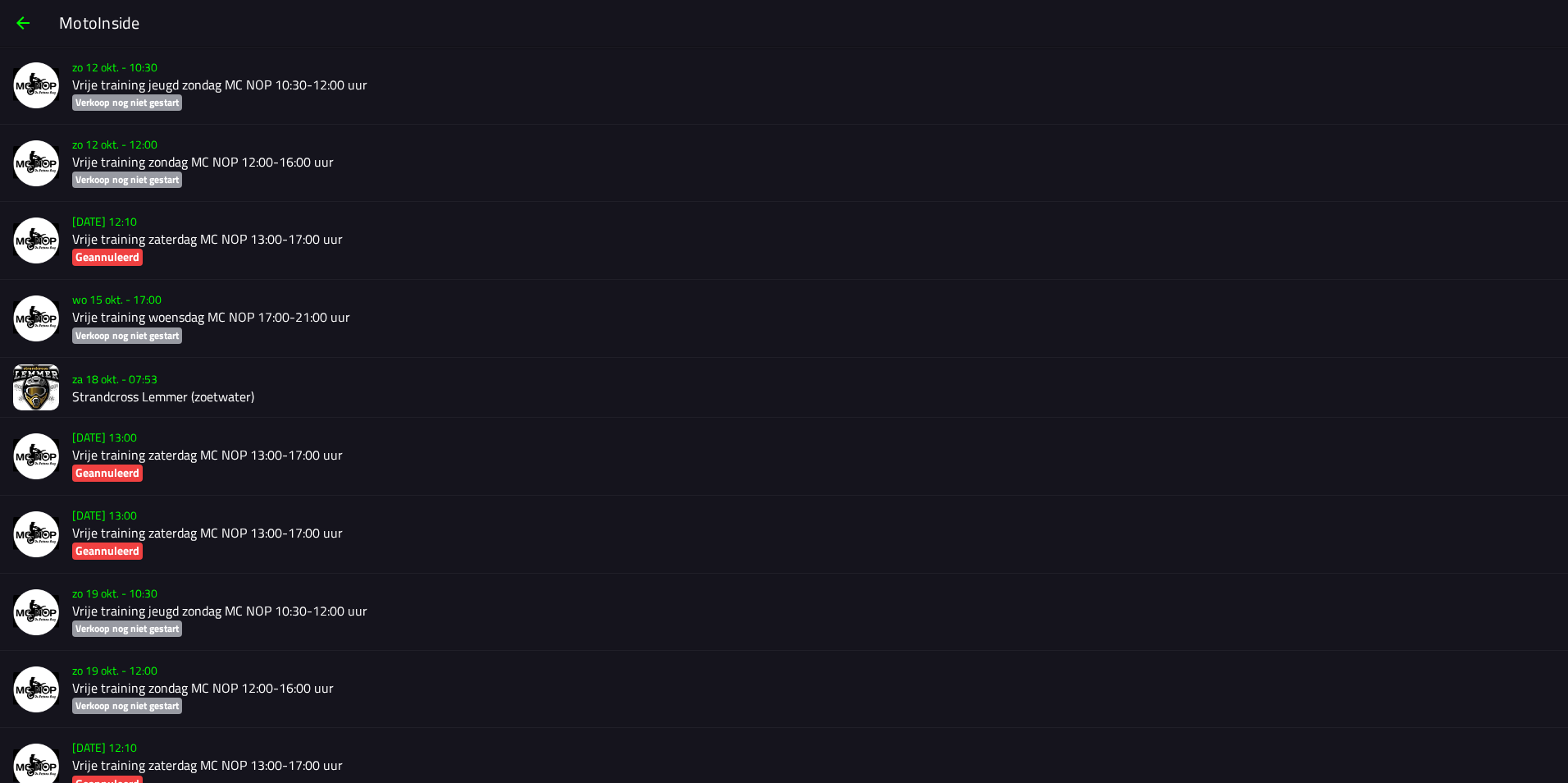
click at [215, 400] on h2 "Strandcross Lemmer (zoetwater)" at bounding box center [814, 397] width 1482 height 16
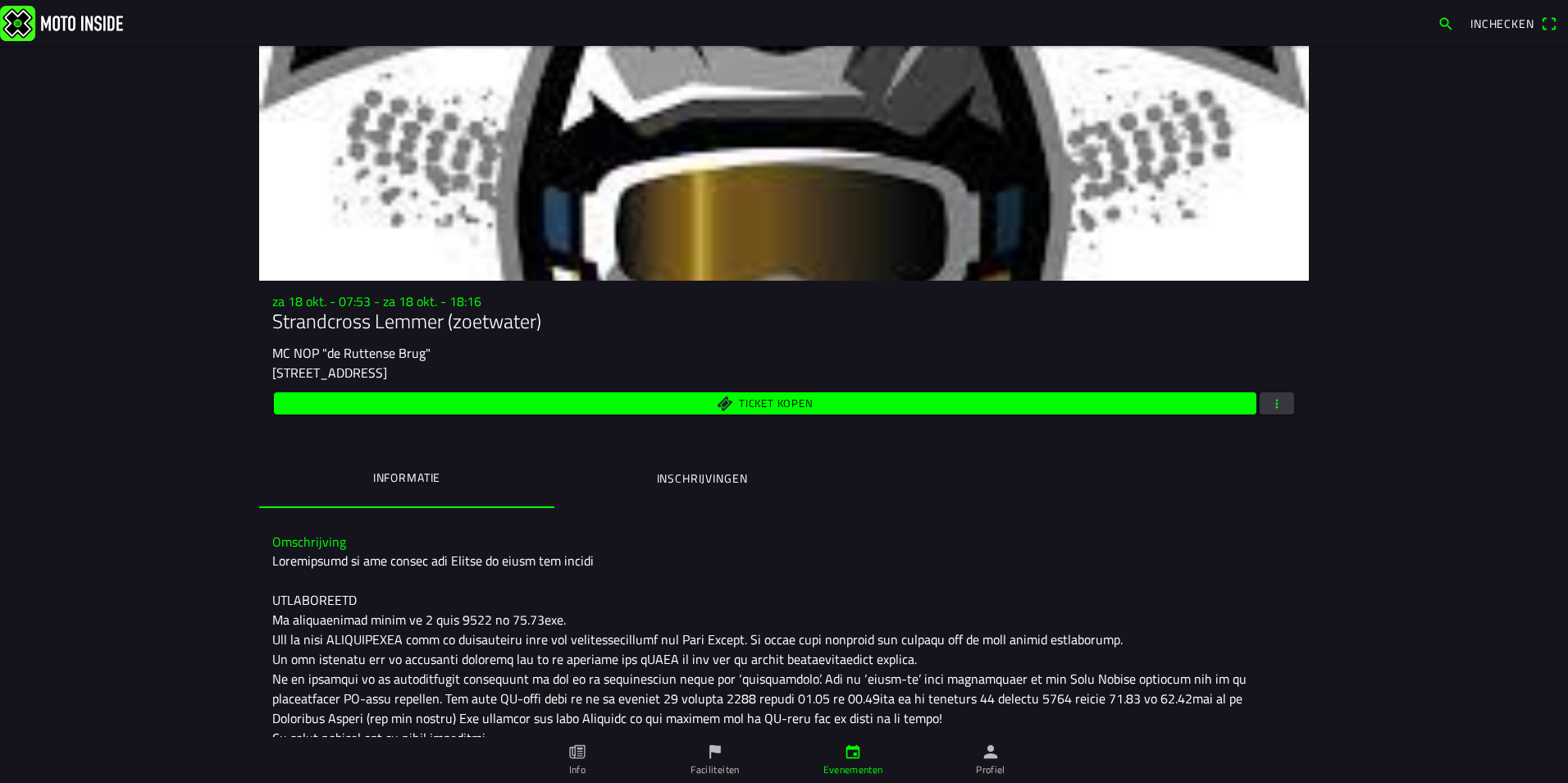
click at [1269, 400] on span "button" at bounding box center [1277, 403] width 15 height 23
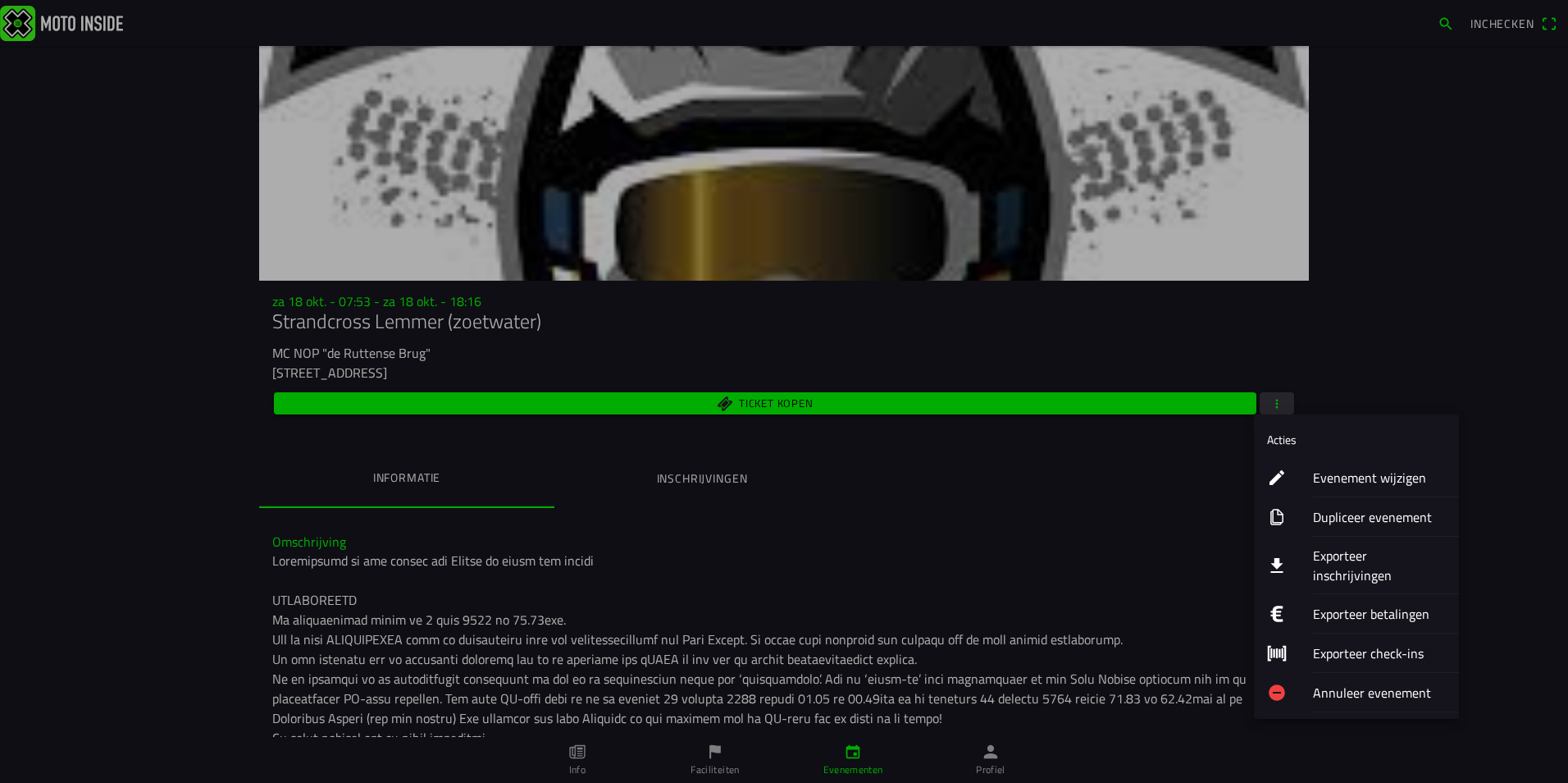
click at [1357, 477] on ion-label "Evenement wijzigen" at bounding box center [1379, 477] width 133 height 20
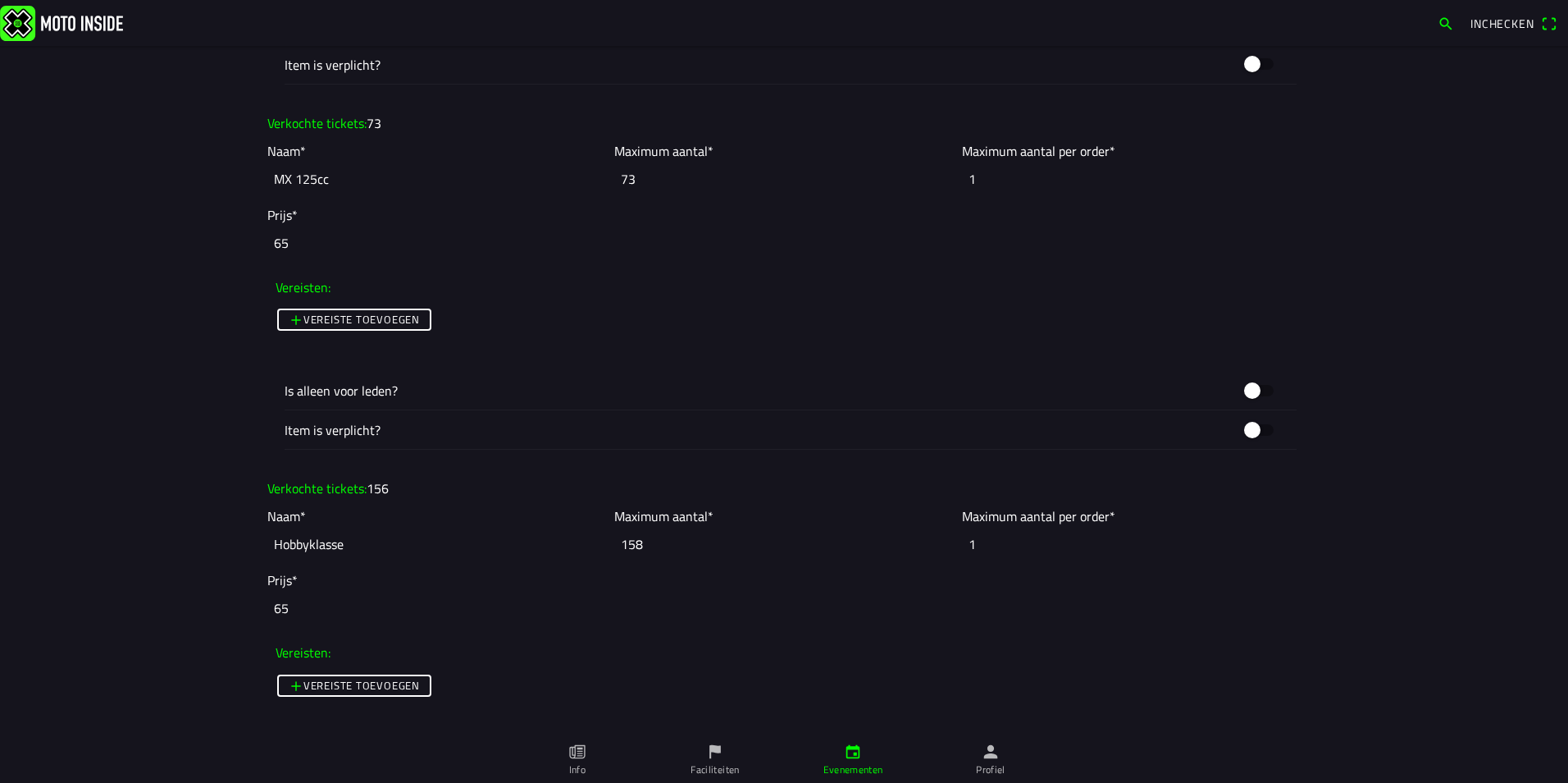
scroll to position [1887, 0]
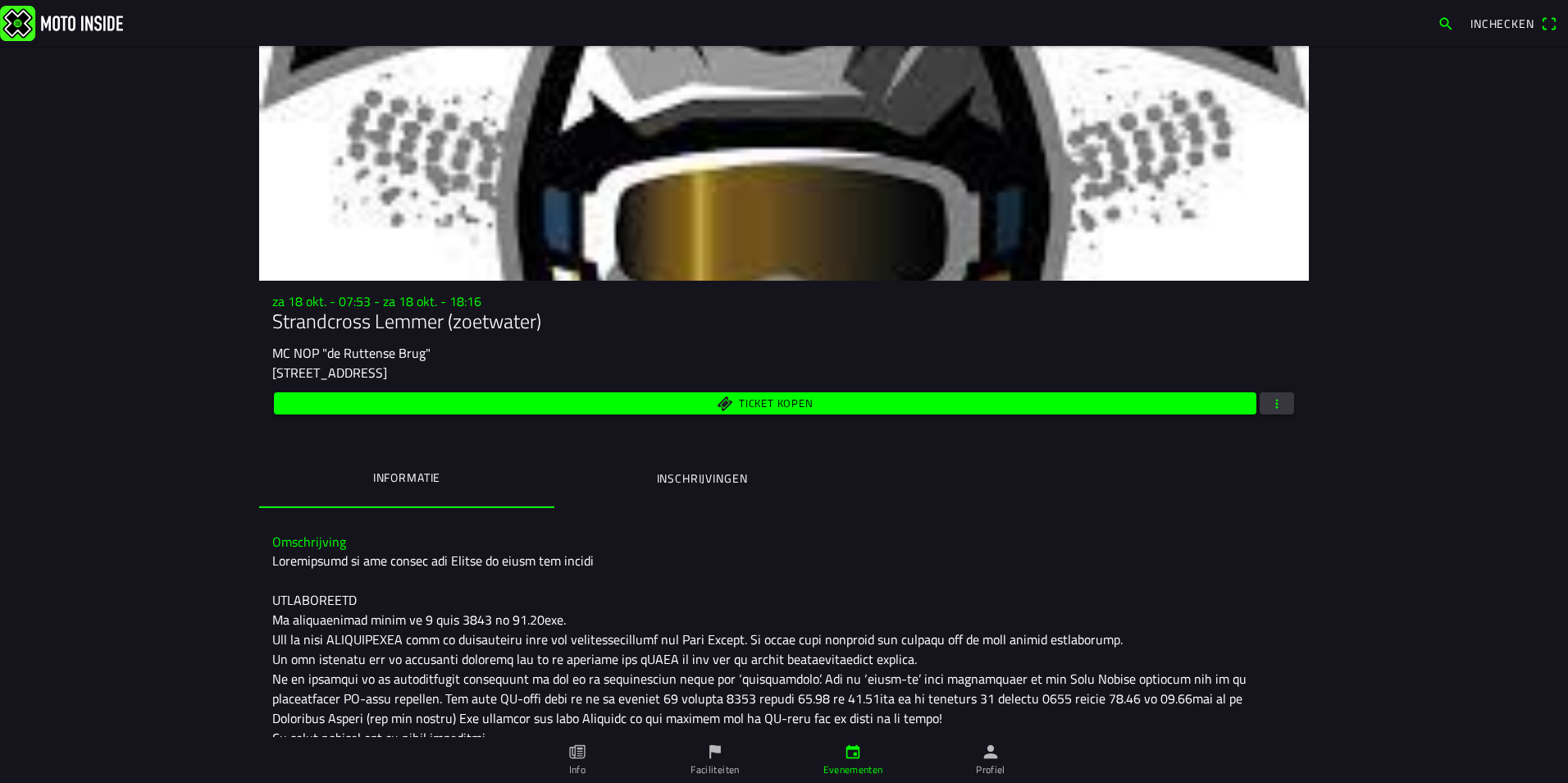
click at [1269, 403] on span "button" at bounding box center [1277, 403] width 15 height 23
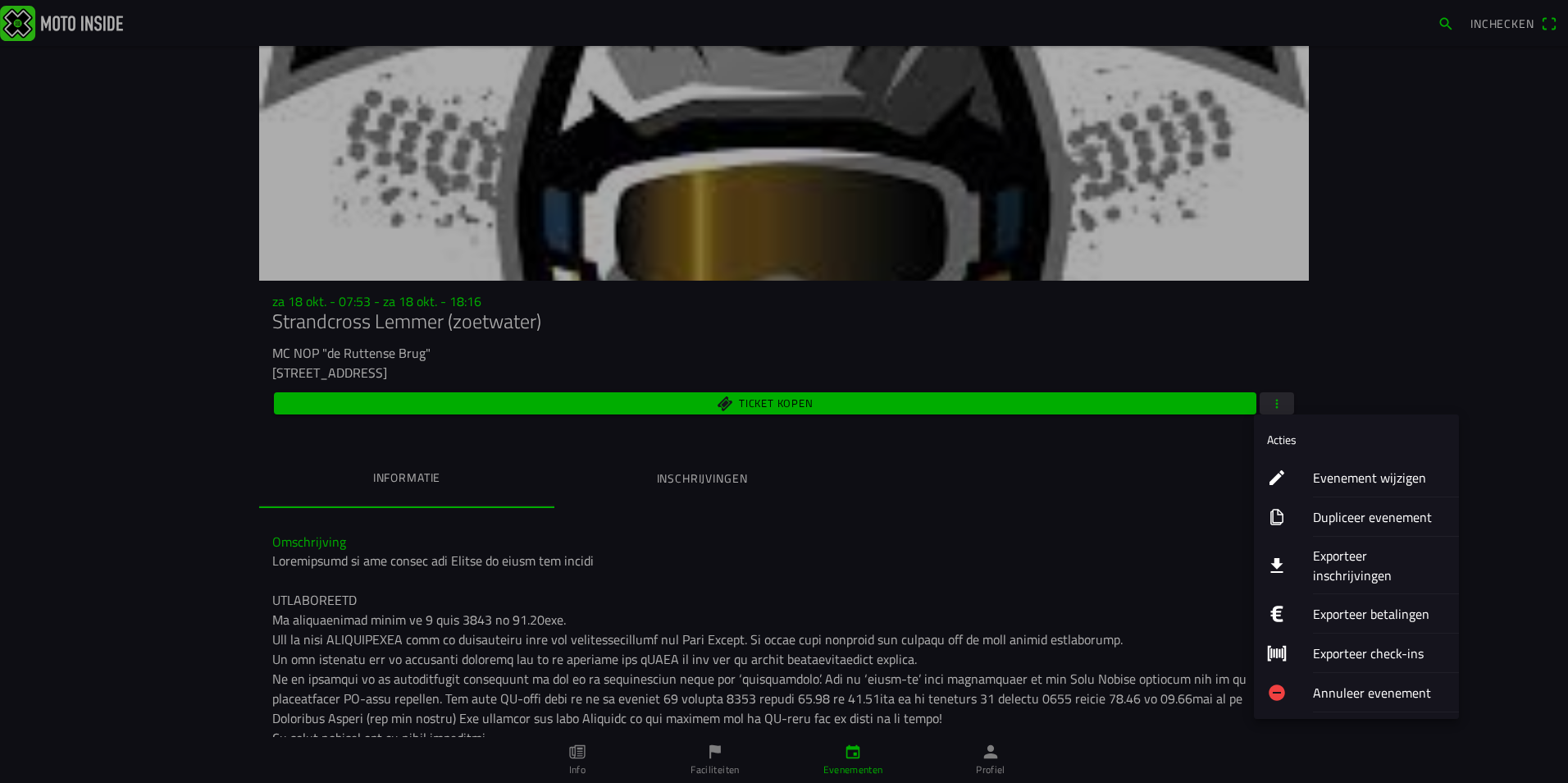
click at [1341, 556] on ion-label "Exporteer inschrijvingen" at bounding box center [1379, 565] width 133 height 40
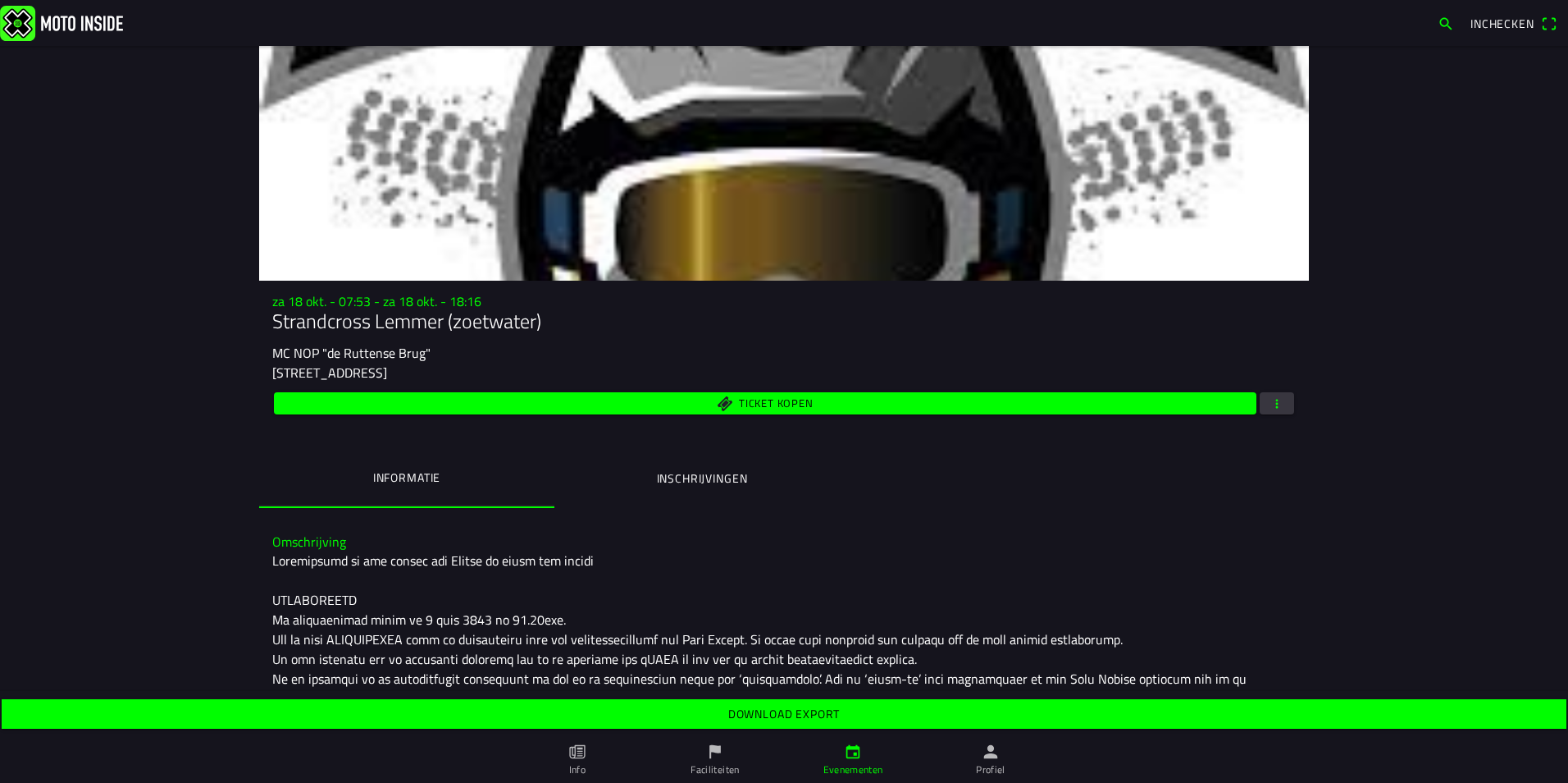
click at [916, 712] on span "Download export" at bounding box center [784, 713] width 1539 height 29
